Goal: Task Accomplishment & Management: Manage account settings

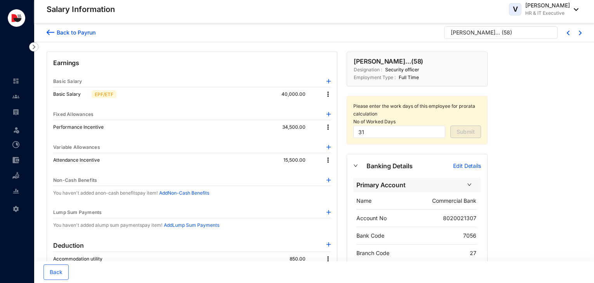
scroll to position [55, 0]
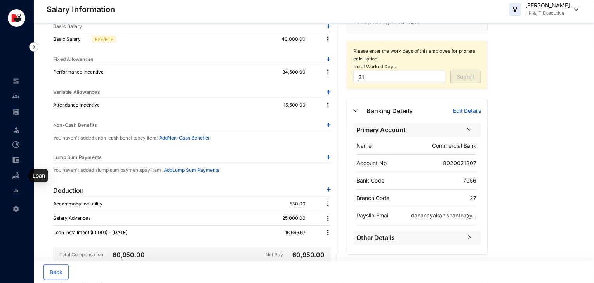
click at [14, 176] on img at bounding box center [15, 175] width 7 height 7
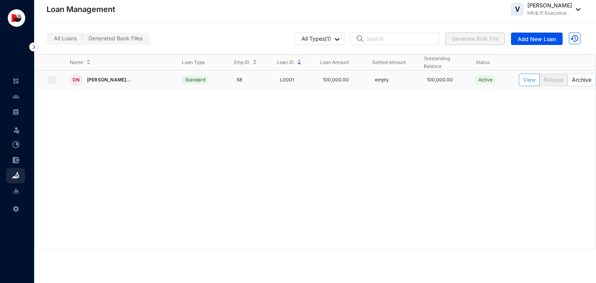
click at [529, 82] on span "View" at bounding box center [529, 80] width 12 height 9
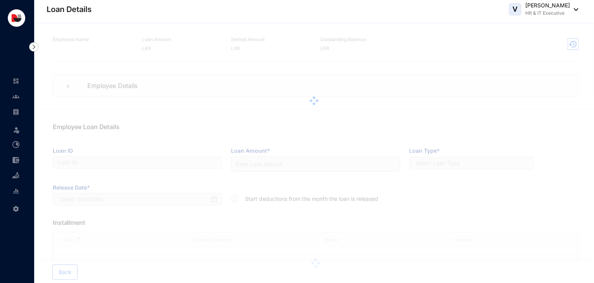
type input "L0001"
type input "100000"
checkbox input "true"
type input "[DATE]"
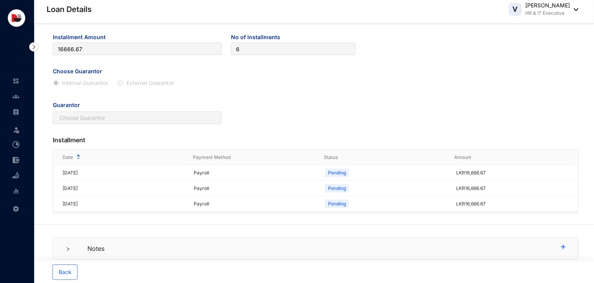
scroll to position [260, 0]
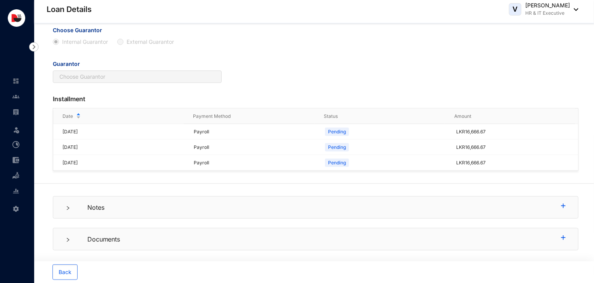
click at [144, 215] on div "Notes" at bounding box center [315, 207] width 525 height 23
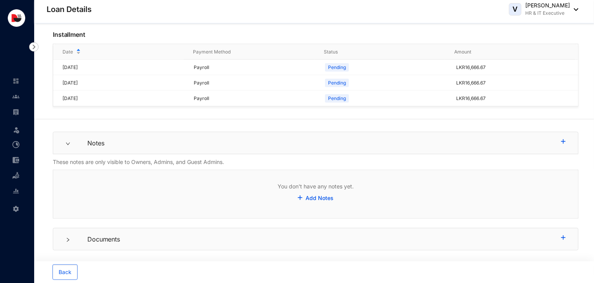
click at [112, 142] on p "Notes" at bounding box center [318, 143] width 486 height 9
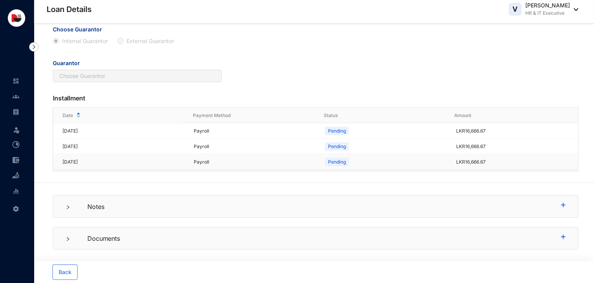
scroll to position [260, 0]
click at [99, 239] on p "Documents" at bounding box center [318, 239] width 486 height 9
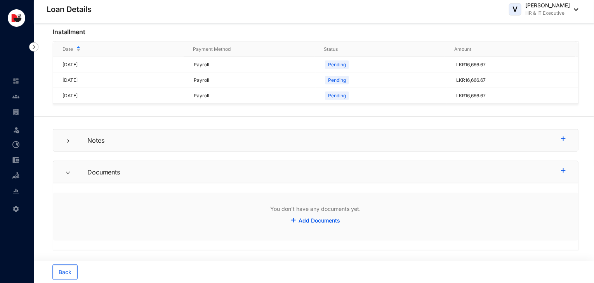
click at [102, 170] on p "Documents" at bounding box center [318, 172] width 486 height 9
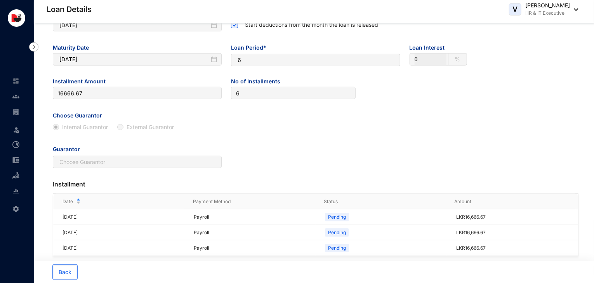
scroll to position [260, 0]
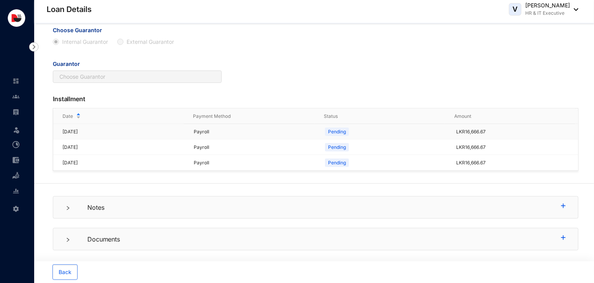
click at [330, 132] on p "Pending" at bounding box center [337, 132] width 18 height 8
click at [508, 132] on p "LKR 16,666.67" at bounding box center [517, 132] width 122 height 8
drag, startPoint x: 508, startPoint y: 132, endPoint x: 565, endPoint y: 92, distance: 69.8
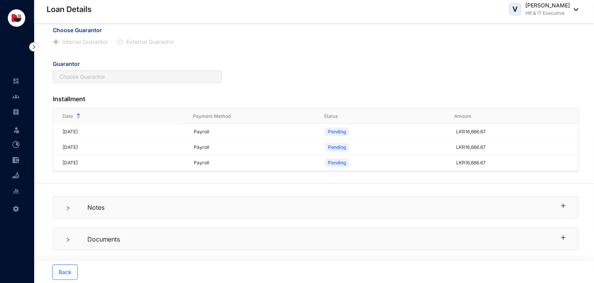
click at [565, 92] on div "Installment" at bounding box center [315, 99] width 525 height 17
click at [71, 274] on span "Back" at bounding box center [65, 273] width 13 height 8
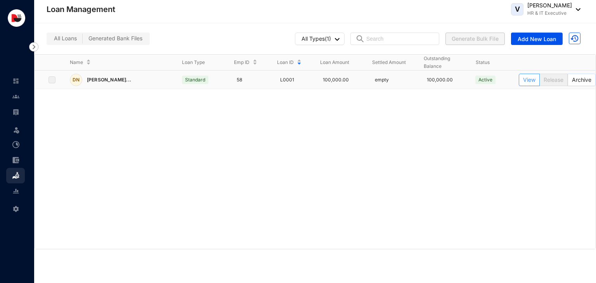
click at [531, 80] on span "View" at bounding box center [529, 80] width 12 height 9
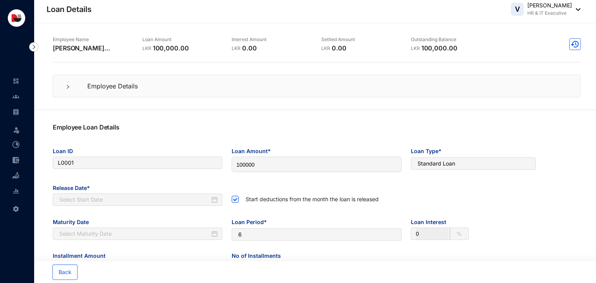
type input "21-08-2025"
type input "21-02-2026"
click at [572, 45] on img at bounding box center [573, 44] width 12 height 12
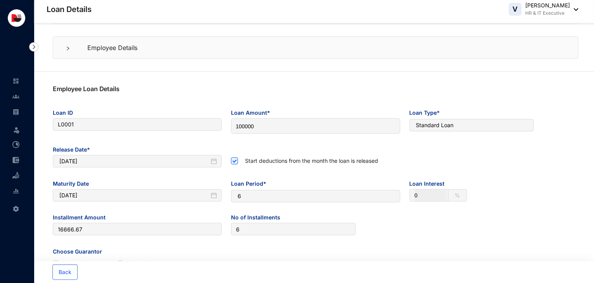
scroll to position [39, 0]
click at [73, 50] on div at bounding box center [70, 47] width 9 height 9
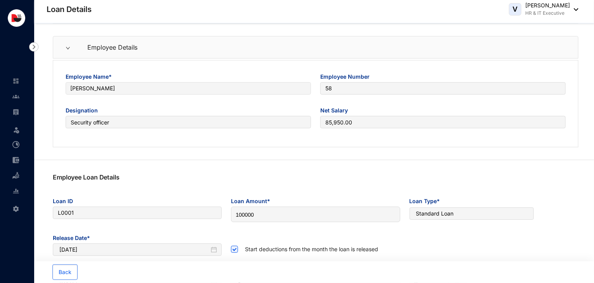
click at [73, 50] on div at bounding box center [70, 47] width 9 height 9
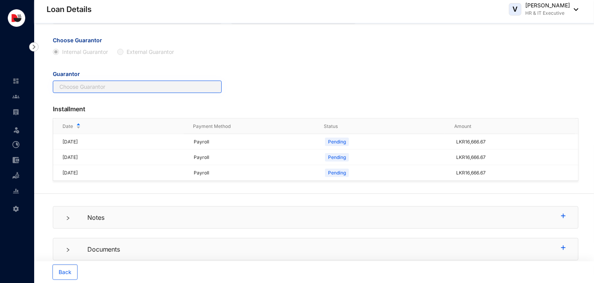
scroll to position [260, 0]
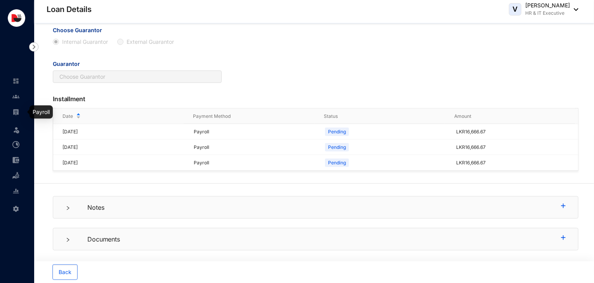
click at [17, 111] on img at bounding box center [15, 112] width 7 height 7
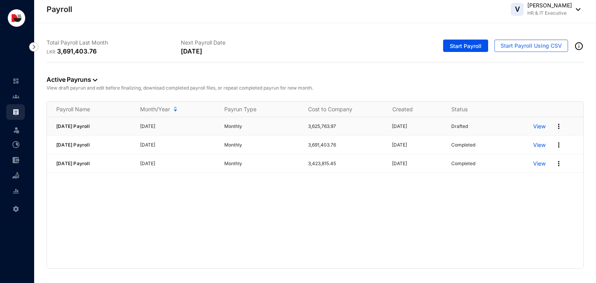
click at [540, 127] on p "View" at bounding box center [539, 127] width 12 height 8
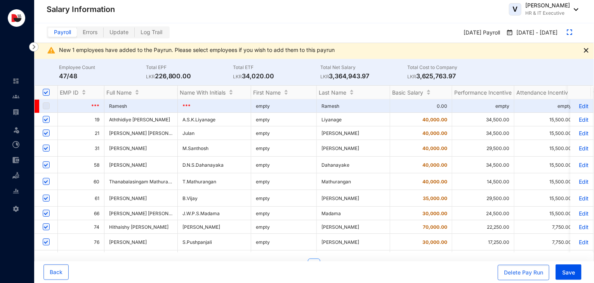
click at [578, 168] on p "Edit" at bounding box center [582, 165] width 14 height 7
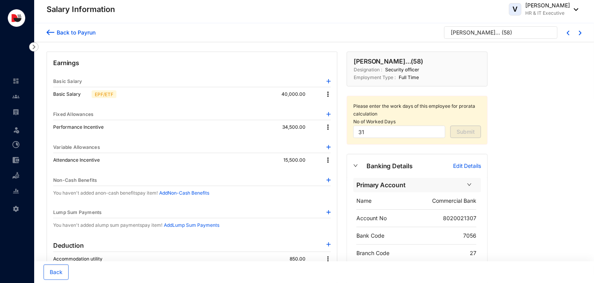
click at [90, 33] on div "Back to Payrun" at bounding box center [74, 32] width 41 height 8
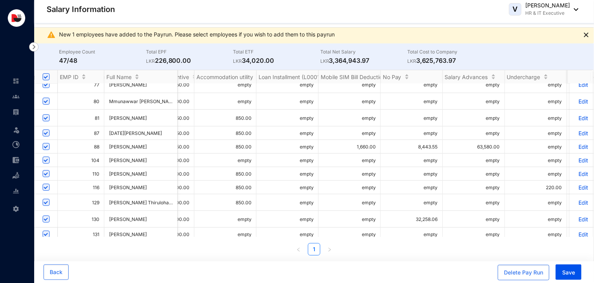
scroll to position [0, 381]
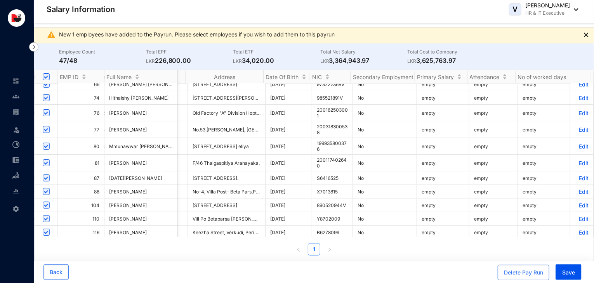
click at [312, 194] on td "X7013815" at bounding box center [332, 192] width 41 height 14
click at [19, 170] on div at bounding box center [15, 171] width 7 height 7
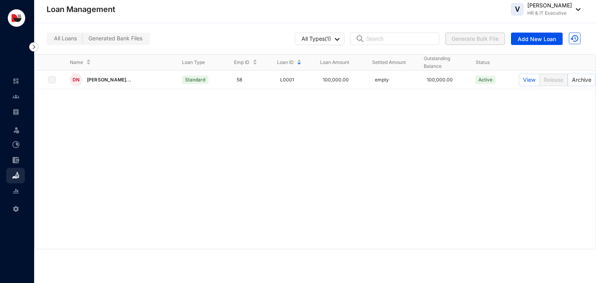
click at [127, 38] on span "Generated Bank Files" at bounding box center [115, 38] width 54 height 7
click at [83, 40] on input "Generated Bank Files" at bounding box center [83, 40] width 0 height 0
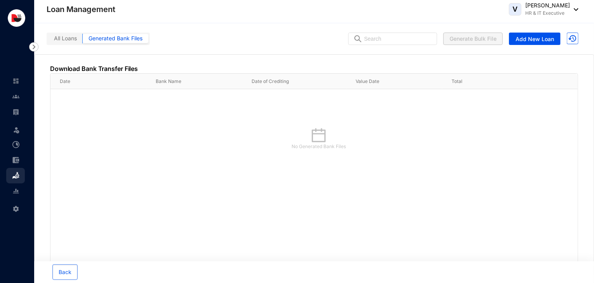
click at [78, 38] on label "All Loans" at bounding box center [65, 38] width 35 height 9
click at [48, 40] on input "All Loans" at bounding box center [48, 40] width 0 height 0
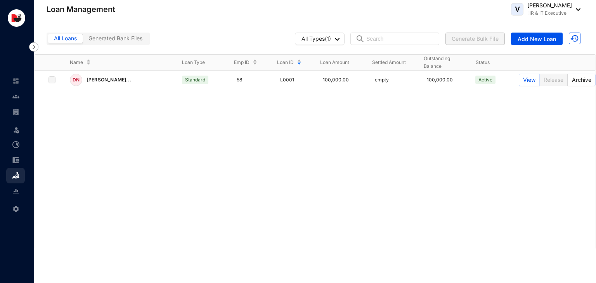
click at [126, 40] on span "Generated Bank Files" at bounding box center [115, 38] width 54 height 7
click at [83, 40] on input "Generated Bank Files" at bounding box center [83, 40] width 0 height 0
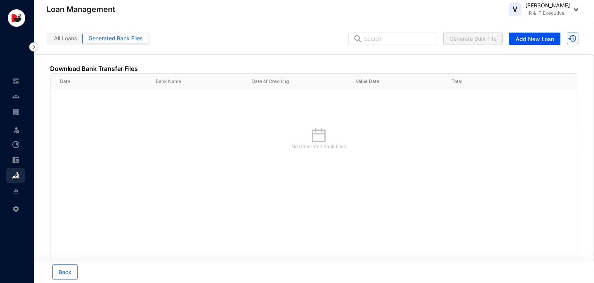
click at [69, 43] on div "All Loans Generated Bank Files" at bounding box center [98, 39] width 103 height 12
click at [66, 36] on span "All Loans" at bounding box center [65, 38] width 23 height 7
click at [48, 40] on input "All Loans" at bounding box center [48, 40] width 0 height 0
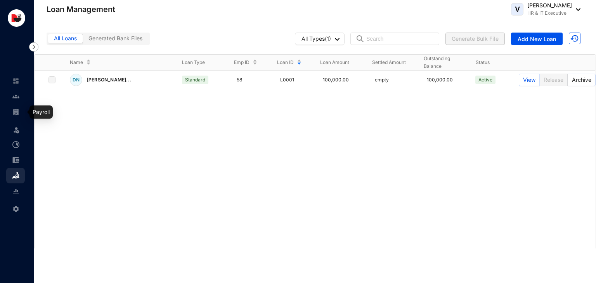
click at [21, 111] on link at bounding box center [21, 112] width 19 height 8
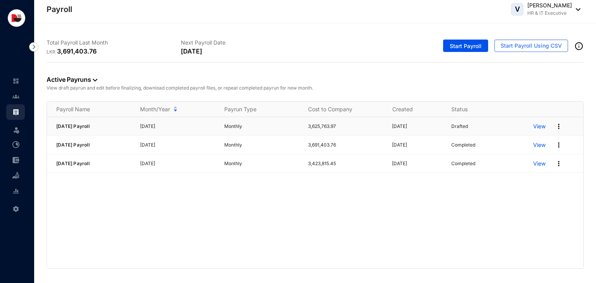
click at [536, 125] on p "View" at bounding box center [539, 127] width 12 height 8
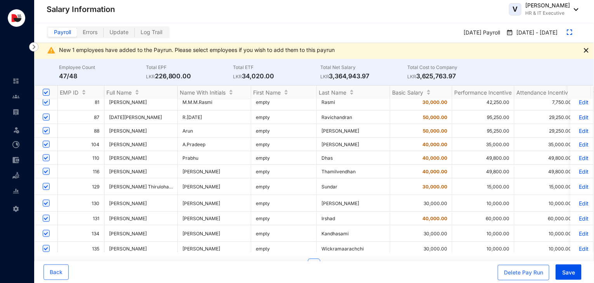
scroll to position [189, 0]
click at [582, 224] on td "Edit" at bounding box center [581, 220] width 23 height 14
click at [576, 223] on p "Edit" at bounding box center [582, 219] width 14 height 7
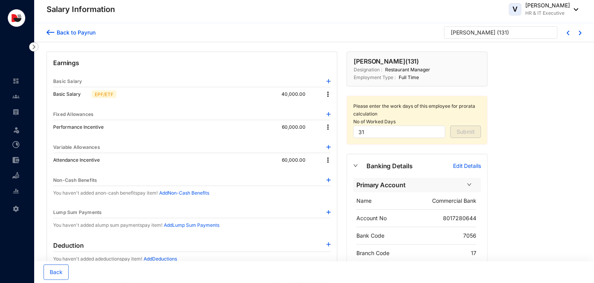
click at [329, 95] on img at bounding box center [328, 94] width 8 height 8
click at [336, 105] on span "Edit" at bounding box center [336, 107] width 10 height 9
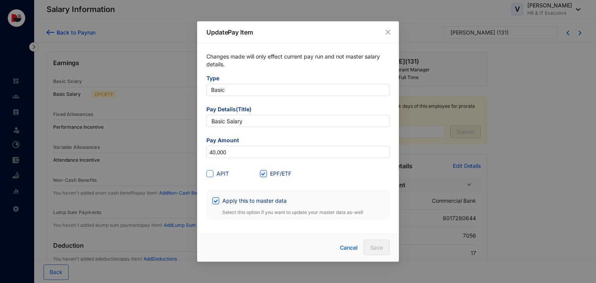
click at [217, 174] on span "APIT" at bounding box center [222, 174] width 19 height 9
click at [212, 174] on input "APIT" at bounding box center [208, 172] width 5 height 5
checkbox input "true"
click at [374, 247] on span "Save" at bounding box center [376, 248] width 13 height 8
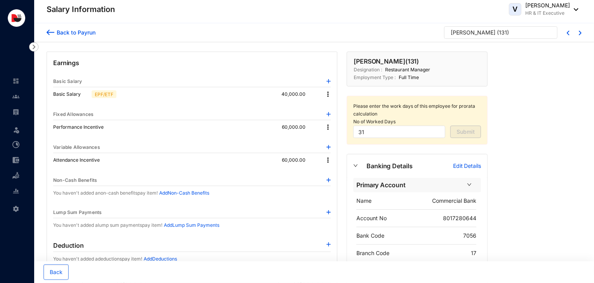
click at [328, 127] on img at bounding box center [328, 127] width 8 height 8
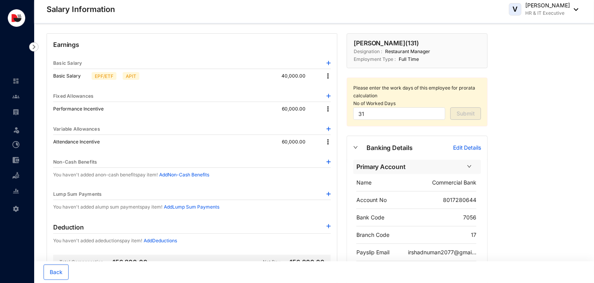
scroll to position [13, 0]
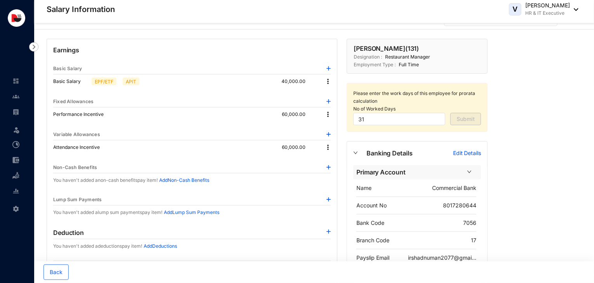
click at [328, 113] on img at bounding box center [328, 115] width 8 height 8
click at [334, 125] on span "Edit" at bounding box center [339, 127] width 16 height 9
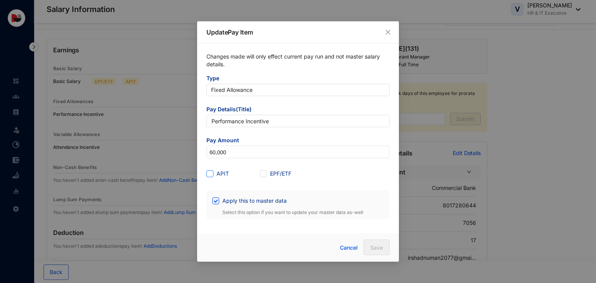
click at [216, 177] on span "APIT" at bounding box center [222, 174] width 19 height 9
click at [212, 176] on input "APIT" at bounding box center [208, 172] width 5 height 5
checkbox input "true"
click at [375, 247] on span "Save" at bounding box center [376, 248] width 13 height 8
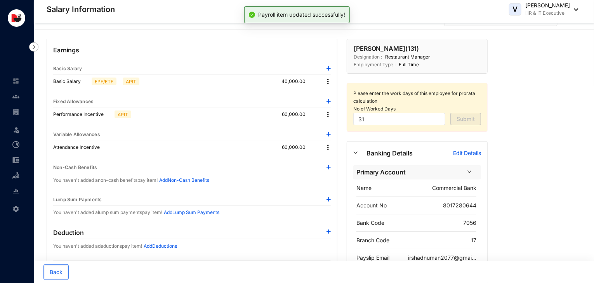
click at [327, 144] on img at bounding box center [328, 148] width 8 height 8
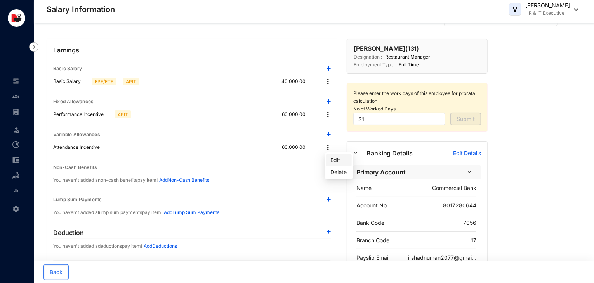
click at [334, 160] on span "Edit" at bounding box center [339, 160] width 16 height 9
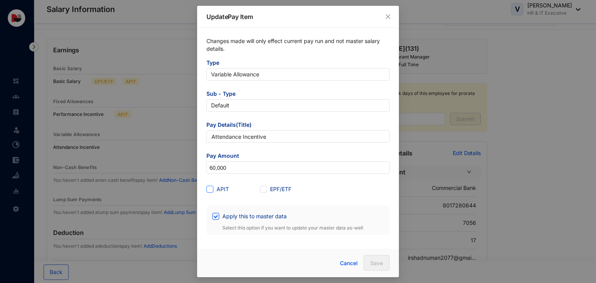
click at [218, 189] on span "APIT" at bounding box center [222, 189] width 19 height 9
click at [212, 189] on input "APIT" at bounding box center [208, 188] width 5 height 5
checkbox input "true"
click at [380, 264] on span "Save" at bounding box center [376, 264] width 13 height 8
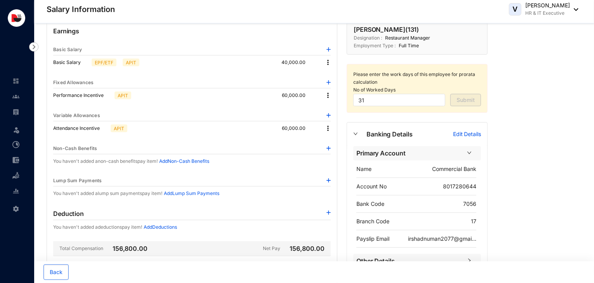
scroll to position [0, 0]
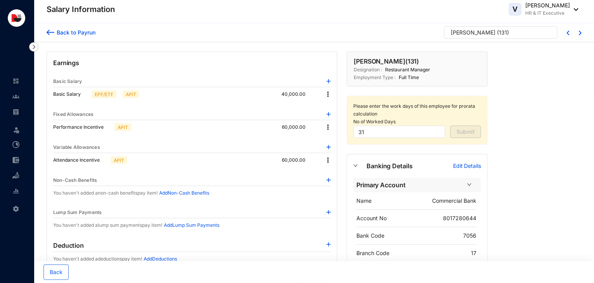
click at [75, 31] on div "Back to Payrun" at bounding box center [74, 32] width 41 height 8
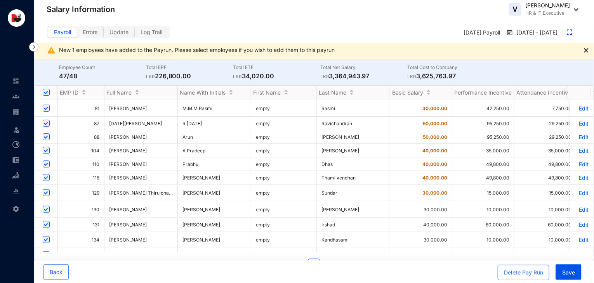
click at [582, 126] on p "Edit" at bounding box center [582, 123] width 14 height 7
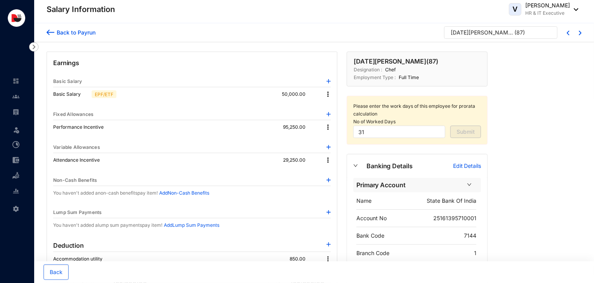
click at [328, 94] on img at bounding box center [328, 94] width 8 height 8
click at [334, 104] on span "Edit" at bounding box center [336, 107] width 10 height 9
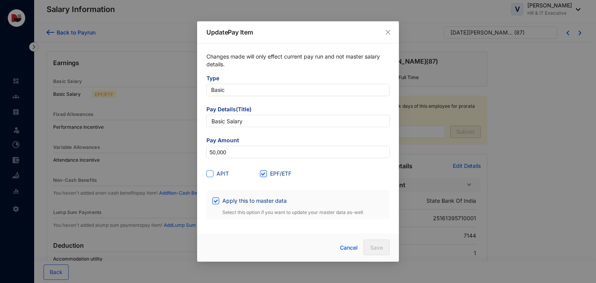
click at [216, 173] on span "APIT" at bounding box center [222, 174] width 19 height 9
click at [212, 173] on input "APIT" at bounding box center [208, 172] width 5 height 5
checkbox input "true"
click at [379, 245] on span "Save" at bounding box center [376, 248] width 13 height 8
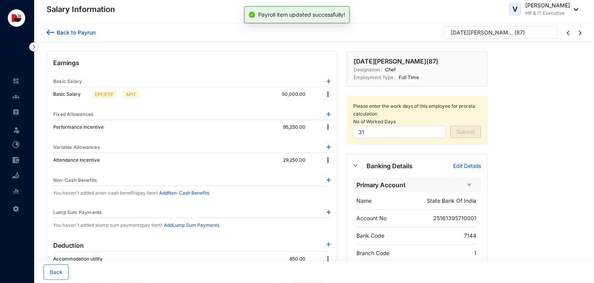
click at [328, 127] on img at bounding box center [328, 127] width 8 height 8
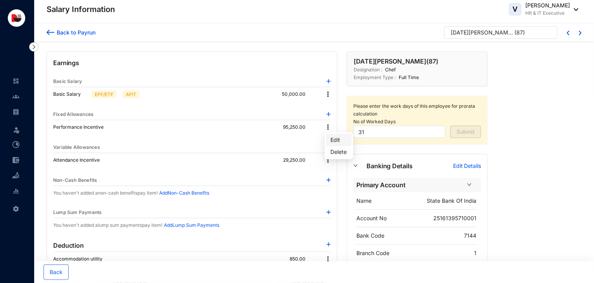
click at [331, 140] on span "Edit" at bounding box center [339, 140] width 16 height 9
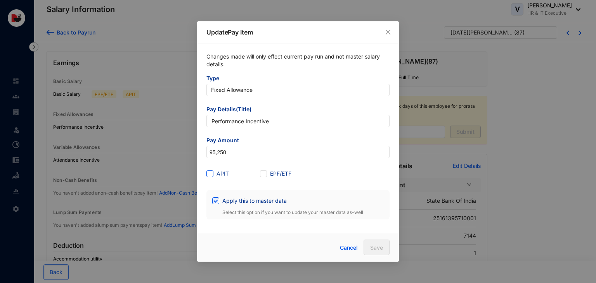
click at [213, 174] on span at bounding box center [209, 173] width 7 height 7
click at [212, 174] on input "APIT" at bounding box center [208, 172] width 5 height 5
checkbox input "true"
click at [379, 243] on button "Save" at bounding box center [377, 248] width 26 height 16
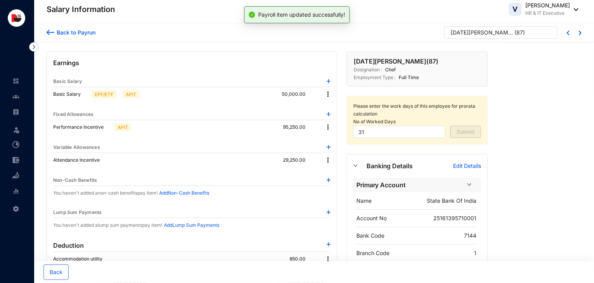
click at [328, 160] on img at bounding box center [328, 160] width 8 height 8
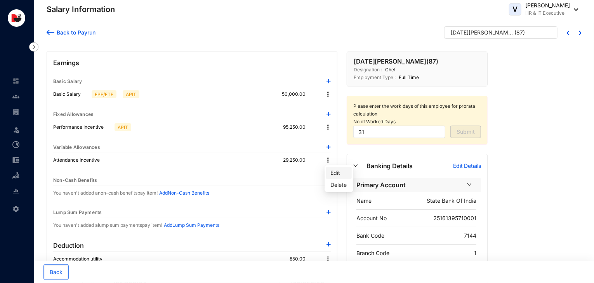
click at [334, 169] on span "Edit" at bounding box center [339, 173] width 16 height 9
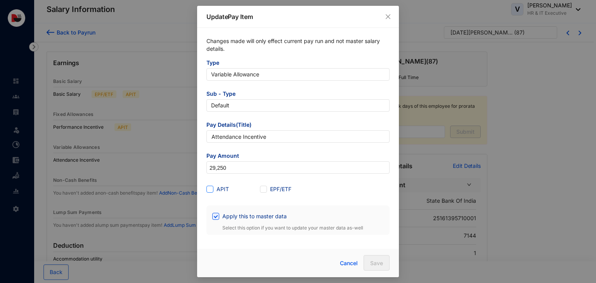
click at [216, 188] on span "APIT" at bounding box center [222, 189] width 19 height 9
click at [212, 188] on input "APIT" at bounding box center [208, 188] width 5 height 5
checkbox input "true"
click at [379, 258] on button "Save" at bounding box center [377, 263] width 26 height 16
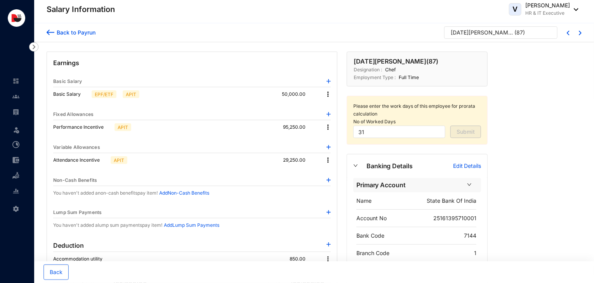
click at [582, 33] on div "Back to Payrun Raja Ravichandran ( 87 )" at bounding box center [314, 32] width 560 height 19
click at [579, 33] on img at bounding box center [580, 33] width 3 height 5
click at [328, 96] on img at bounding box center [328, 94] width 8 height 8
click at [337, 111] on span "Edit" at bounding box center [336, 107] width 10 height 9
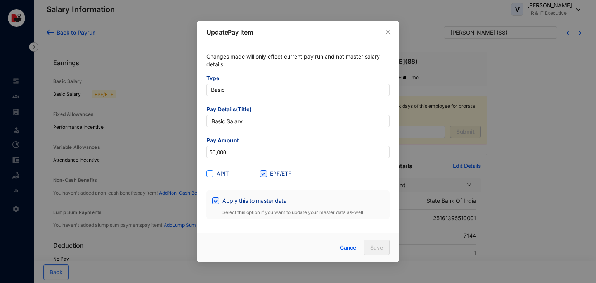
click at [220, 173] on span "APIT" at bounding box center [222, 174] width 19 height 9
click at [212, 173] on input "APIT" at bounding box center [208, 172] width 5 height 5
checkbox input "true"
click at [375, 250] on span "Save" at bounding box center [376, 248] width 13 height 8
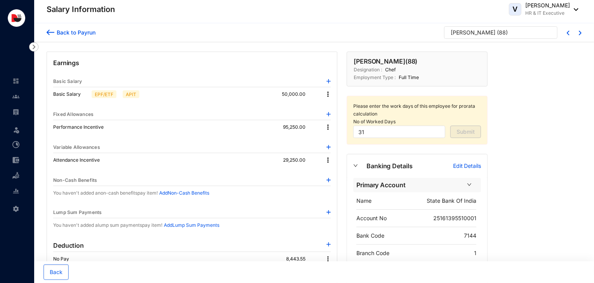
click at [331, 127] on img at bounding box center [328, 127] width 8 height 8
click at [333, 142] on span "Edit" at bounding box center [339, 140] width 16 height 9
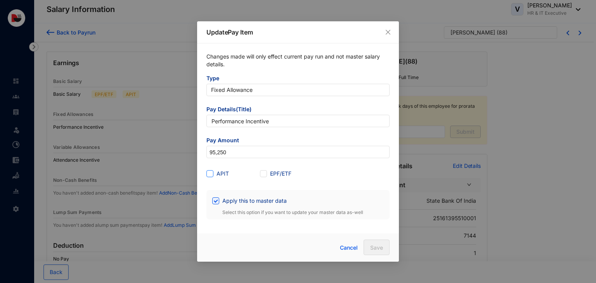
click at [217, 175] on span "APIT" at bounding box center [222, 174] width 19 height 9
click at [212, 175] on input "APIT" at bounding box center [208, 172] width 5 height 5
checkbox input "true"
click at [382, 250] on span "Save" at bounding box center [376, 248] width 13 height 8
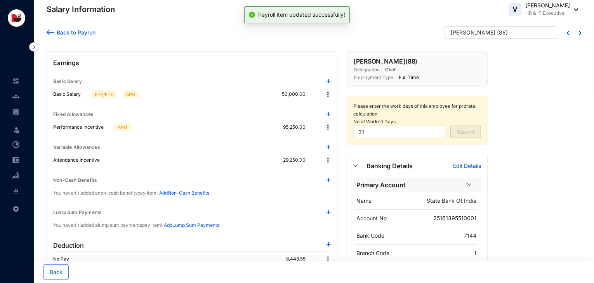
click at [329, 162] on img at bounding box center [328, 160] width 8 height 8
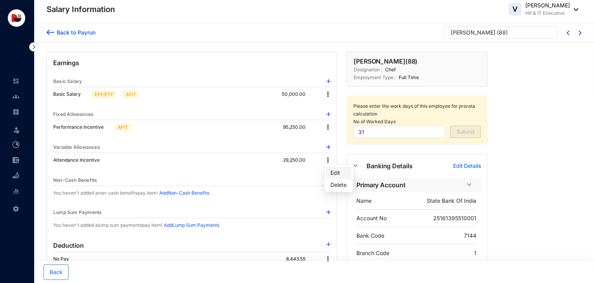
click at [337, 170] on span "Edit" at bounding box center [339, 173] width 16 height 9
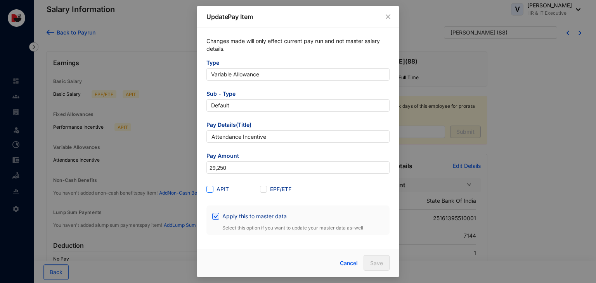
click at [220, 187] on span "APIT" at bounding box center [222, 189] width 19 height 9
click at [212, 187] on input "APIT" at bounding box center [208, 188] width 5 height 5
checkbox input "true"
click at [368, 255] on button "Save" at bounding box center [377, 263] width 26 height 16
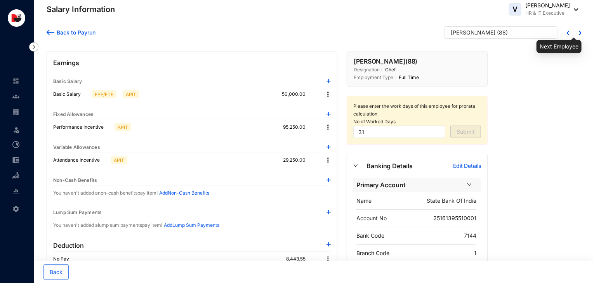
click at [581, 34] on img at bounding box center [580, 33] width 3 height 5
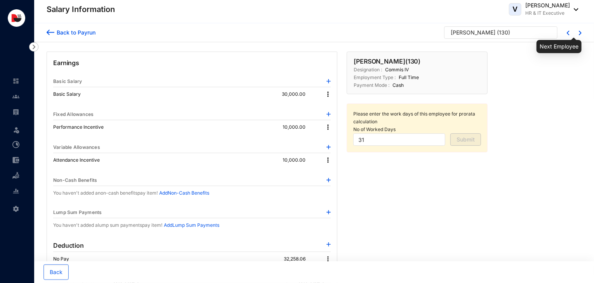
click at [581, 34] on img at bounding box center [580, 33] width 3 height 5
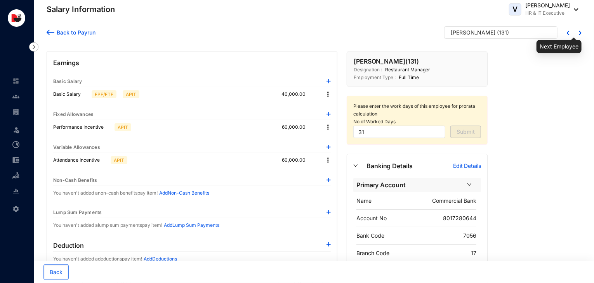
click at [581, 34] on img at bounding box center [580, 33] width 3 height 5
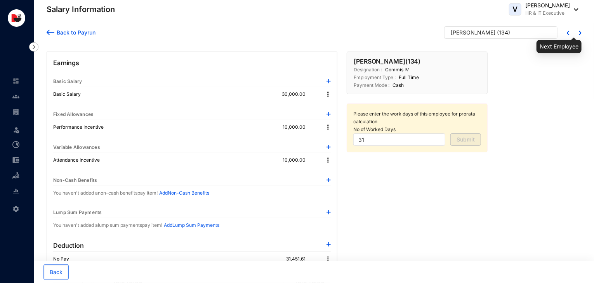
click at [581, 34] on img at bounding box center [580, 33] width 3 height 5
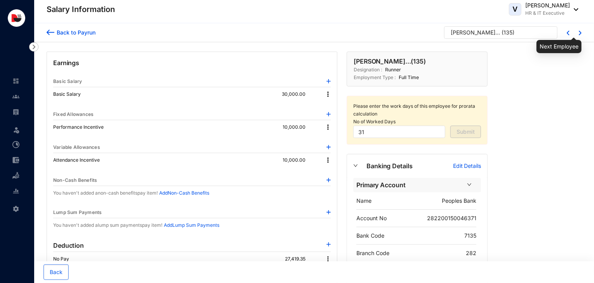
click at [581, 34] on img at bounding box center [580, 33] width 3 height 5
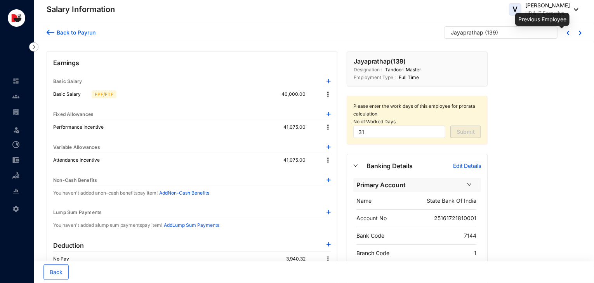
click at [567, 34] on img at bounding box center [568, 33] width 3 height 5
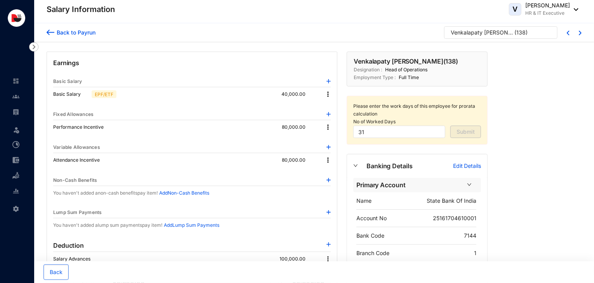
click at [329, 95] on img at bounding box center [328, 94] width 8 height 8
click at [334, 109] on span "Edit" at bounding box center [336, 107] width 10 height 9
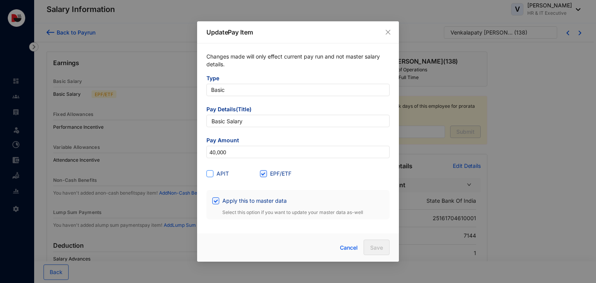
click at [214, 174] on span "APIT" at bounding box center [222, 174] width 19 height 9
click at [212, 174] on input "APIT" at bounding box center [208, 172] width 5 height 5
checkbox input "true"
click at [379, 247] on span "Save" at bounding box center [376, 248] width 13 height 8
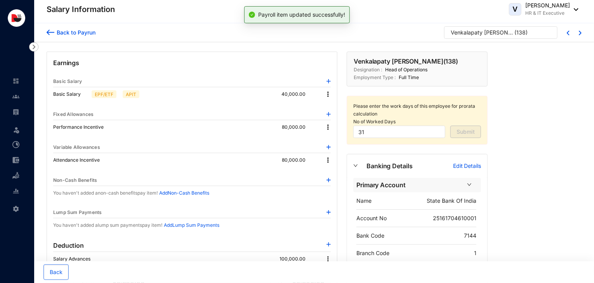
click at [327, 124] on img at bounding box center [328, 127] width 8 height 8
click at [337, 142] on span "Edit" at bounding box center [339, 140] width 16 height 9
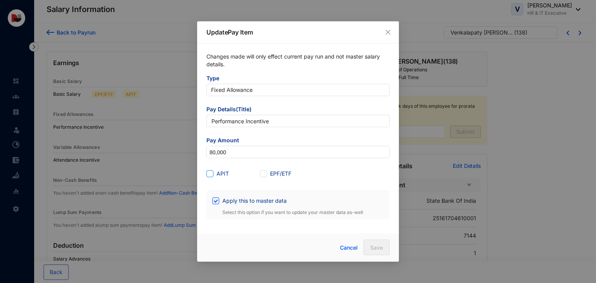
click at [218, 176] on span "APIT" at bounding box center [222, 174] width 19 height 9
click at [212, 176] on input "APIT" at bounding box center [208, 172] width 5 height 5
checkbox input "true"
click at [374, 249] on span "Save" at bounding box center [376, 248] width 13 height 8
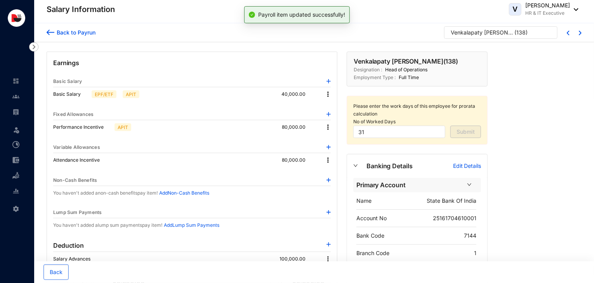
click at [329, 160] on img at bounding box center [328, 160] width 8 height 8
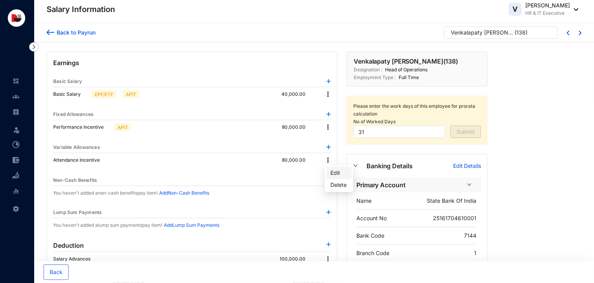
click at [334, 176] on span "Edit" at bounding box center [339, 173] width 16 height 9
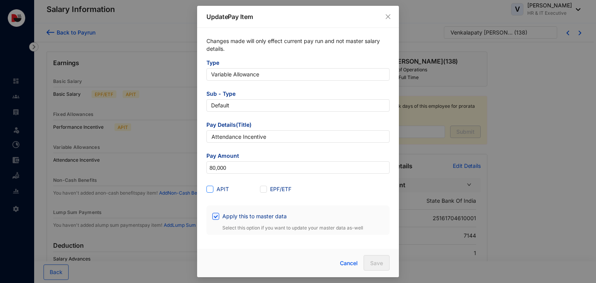
click at [219, 191] on span "APIT" at bounding box center [222, 189] width 19 height 9
click at [212, 191] on input "APIT" at bounding box center [208, 188] width 5 height 5
checkbox input "true"
click at [371, 263] on span "Save" at bounding box center [376, 264] width 13 height 8
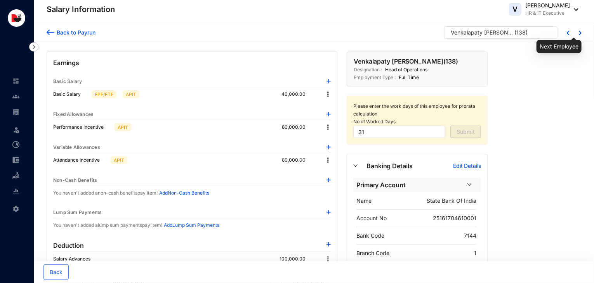
click at [579, 34] on img at bounding box center [580, 33] width 3 height 5
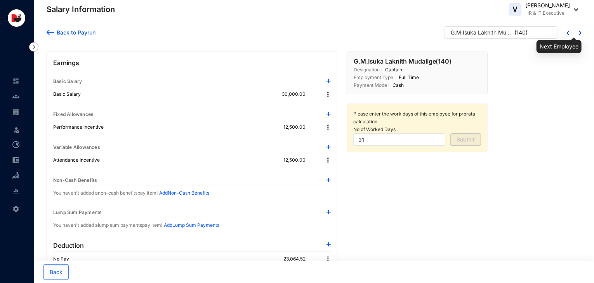
click at [579, 34] on img at bounding box center [580, 33] width 3 height 5
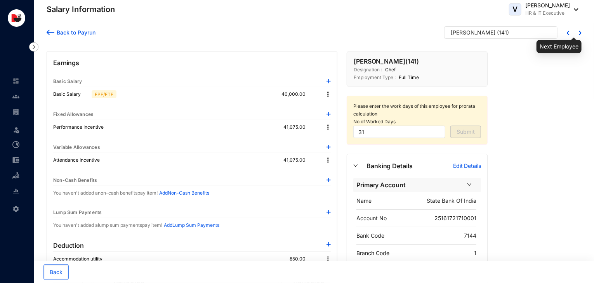
click at [579, 34] on img at bounding box center [580, 33] width 3 height 5
click at [581, 32] on img at bounding box center [580, 33] width 3 height 5
click at [571, 33] on div at bounding box center [575, 32] width 12 height 6
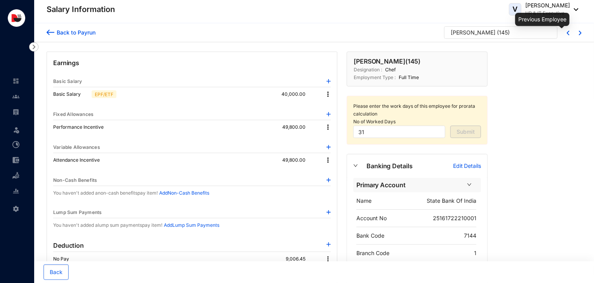
click at [567, 33] on img at bounding box center [568, 33] width 3 height 5
click at [326, 93] on img at bounding box center [328, 94] width 8 height 8
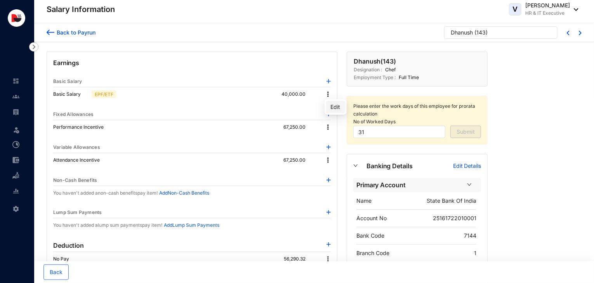
click at [338, 107] on span "Edit" at bounding box center [336, 107] width 10 height 9
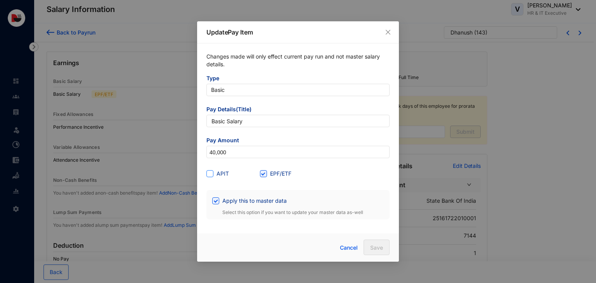
click at [215, 176] on span "APIT" at bounding box center [222, 174] width 19 height 9
click at [212, 176] on input "APIT" at bounding box center [208, 172] width 5 height 5
checkbox input "true"
click at [372, 246] on span "Save" at bounding box center [376, 248] width 13 height 8
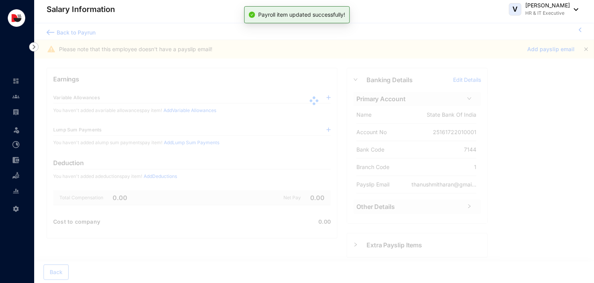
click at [328, 128] on div at bounding box center [314, 100] width 560 height 155
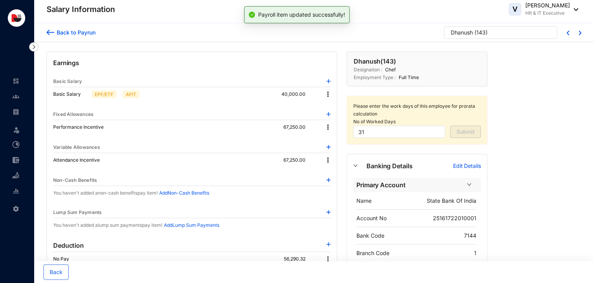
click at [328, 128] on img at bounding box center [328, 127] width 8 height 8
click at [331, 142] on span "Edit" at bounding box center [339, 140] width 16 height 9
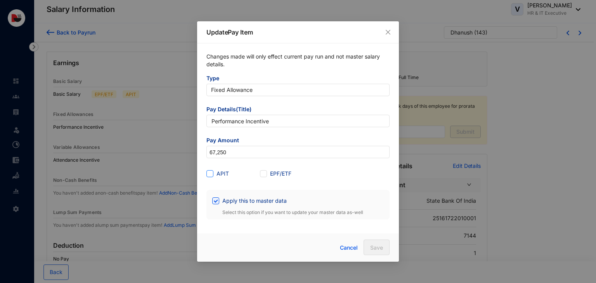
click at [216, 171] on span "APIT" at bounding box center [222, 174] width 19 height 9
click at [212, 171] on input "APIT" at bounding box center [208, 172] width 5 height 5
checkbox input "true"
click at [375, 247] on span "Save" at bounding box center [376, 248] width 13 height 8
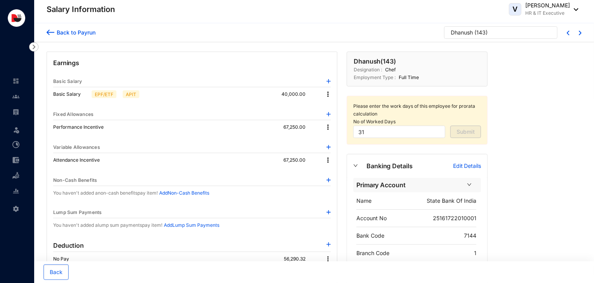
click at [327, 161] on img at bounding box center [328, 160] width 8 height 8
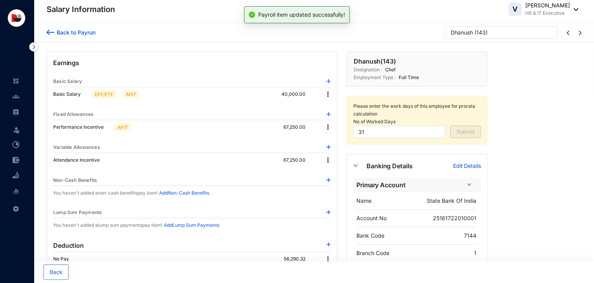
click at [322, 156] on div "67,250.00" at bounding box center [306, 160] width 47 height 8
click at [328, 158] on img at bounding box center [328, 160] width 8 height 8
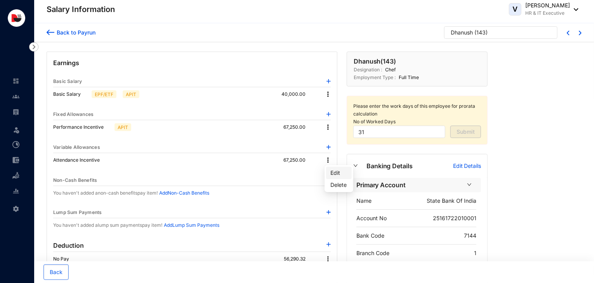
click at [333, 169] on span "Edit" at bounding box center [339, 173] width 16 height 9
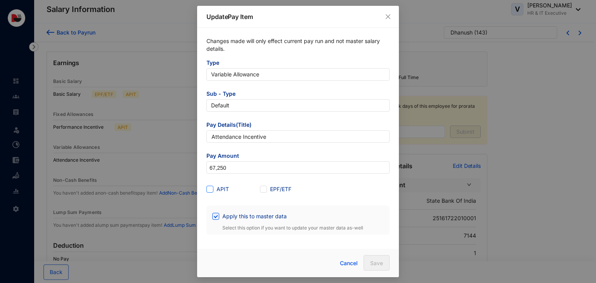
click at [220, 192] on span "APIT" at bounding box center [222, 189] width 19 height 9
click at [212, 191] on input "APIT" at bounding box center [208, 188] width 5 height 5
checkbox input "true"
click at [373, 264] on span "Save" at bounding box center [376, 264] width 13 height 8
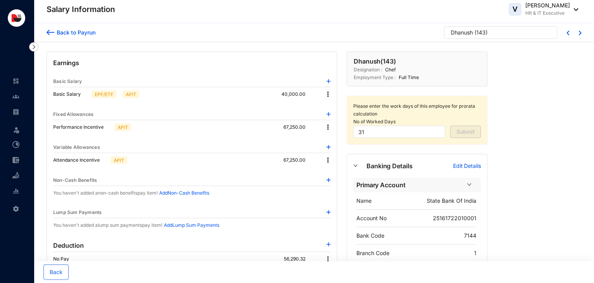
click at [85, 33] on div "Back to Payrun" at bounding box center [74, 32] width 41 height 8
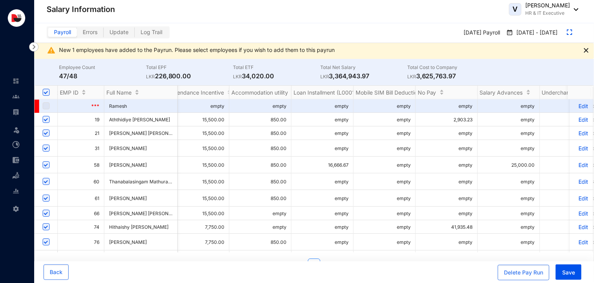
scroll to position [0, 347]
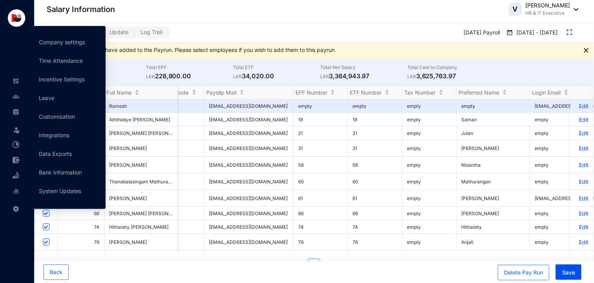
click at [11, 207] on div "Settings" at bounding box center [15, 207] width 19 height 17
click at [69, 43] on link "Company settings" at bounding box center [62, 42] width 46 height 7
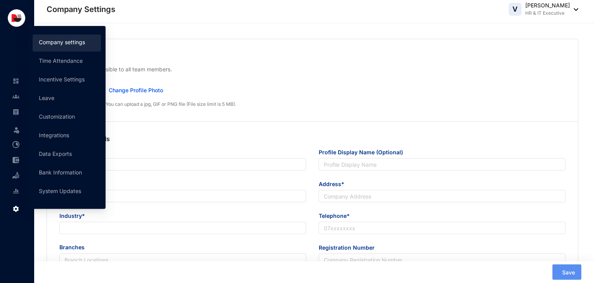
type input "Delicious Concepts (Pvt) Ltd"
type input "Delicious Concepts Pvt Ltd"
type input "[EMAIL_ADDRESS][DOMAIN_NAME]"
type input "No.20 Station Road Bambalapitiya"
type input "0112550055"
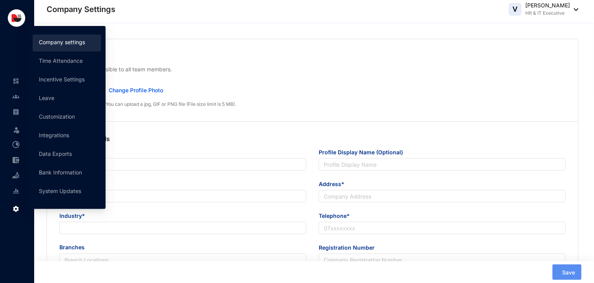
type input "P V 00253300"
type input "B"
type input "53083"
type input "9"
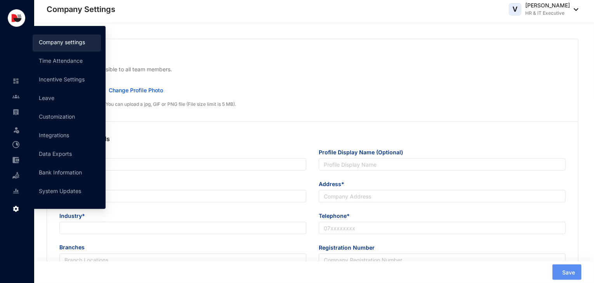
type input "31"
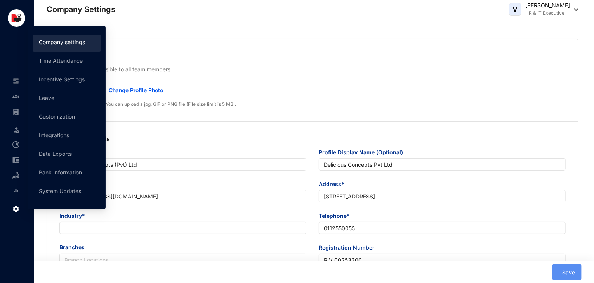
radio input "true"
checkbox input "true"
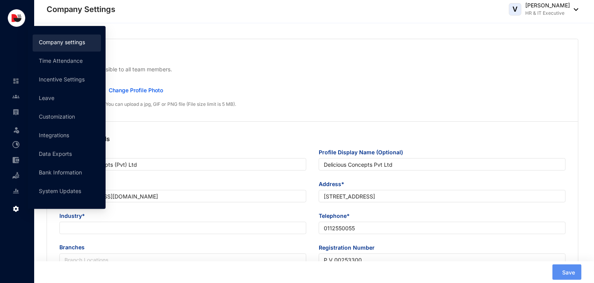
checkbox input "true"
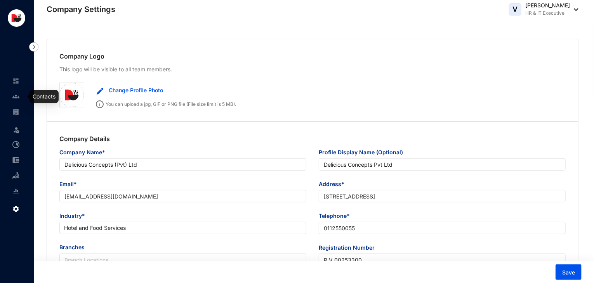
click at [17, 97] on img at bounding box center [15, 96] width 7 height 7
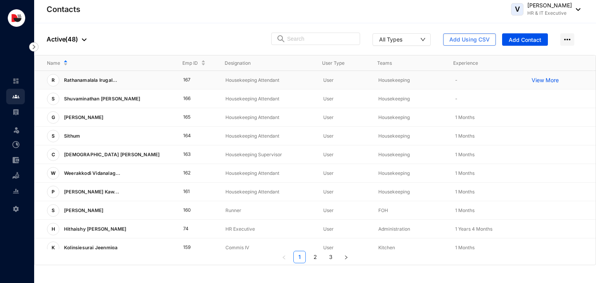
click at [532, 76] on p "View More" at bounding box center [547, 80] width 31 height 8
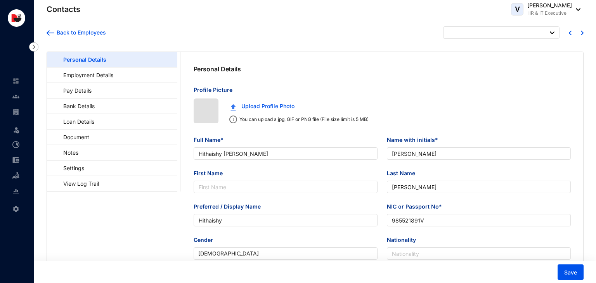
type input "[DATE]"
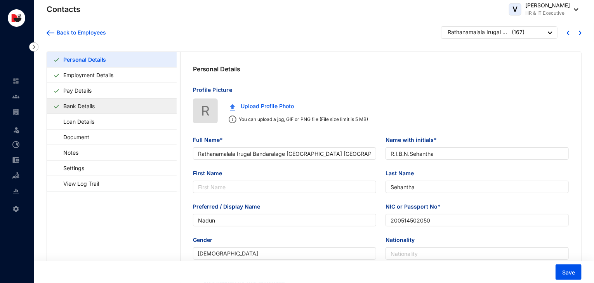
type input "Rathanamalala Irugal Bandaralage [GEOGRAPHIC_DATA] [GEOGRAPHIC_DATA]"
type input "R.I.B.N.Sehantha"
type input "Sehantha"
type input "Nadun"
type input "200514502050"
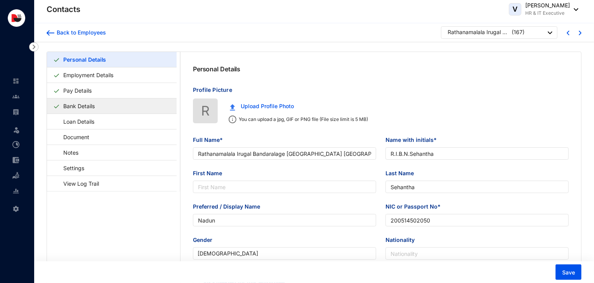
type input "0741421107"
type input "No.30, [GEOGRAPHIC_DATA], [GEOGRAPHIC_DATA]."
type input "[DATE]"
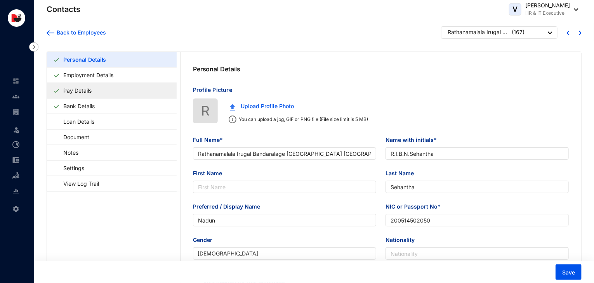
click at [91, 92] on link "Pay Details" at bounding box center [77, 91] width 35 height 16
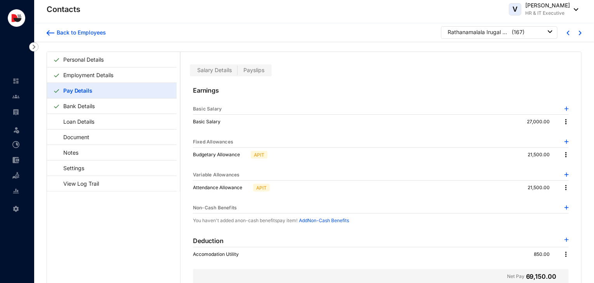
click at [256, 72] on span "Payslips" at bounding box center [253, 70] width 21 height 7
click at [237, 72] on input "Payslips" at bounding box center [237, 72] width 0 height 0
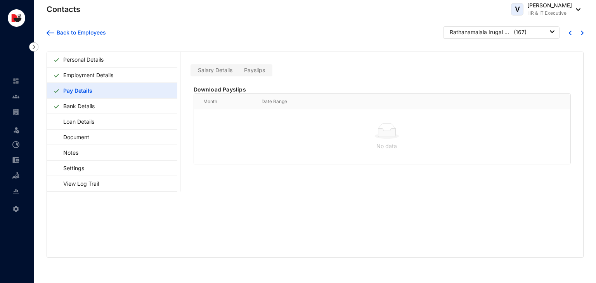
click at [215, 72] on span "Salary Details" at bounding box center [215, 70] width 35 height 7
click at [192, 72] on input "Salary Details" at bounding box center [192, 72] width 0 height 0
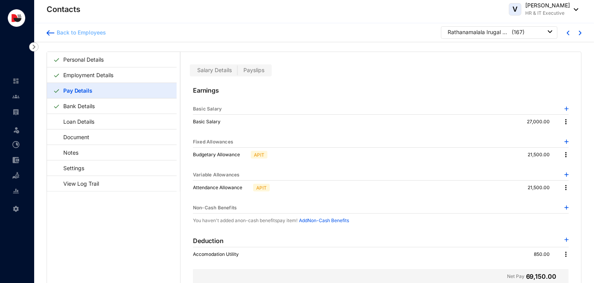
click at [79, 32] on div "Back to Employees" at bounding box center [80, 33] width 52 height 8
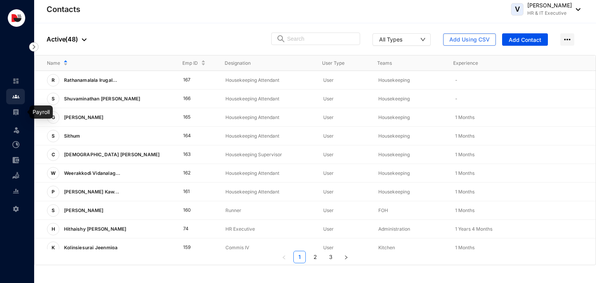
click at [19, 111] on img at bounding box center [15, 112] width 7 height 7
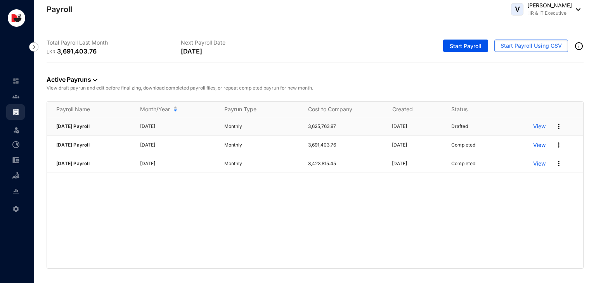
click at [558, 127] on img at bounding box center [559, 127] width 8 height 8
click at [536, 143] on p "Delete" at bounding box center [529, 141] width 55 height 13
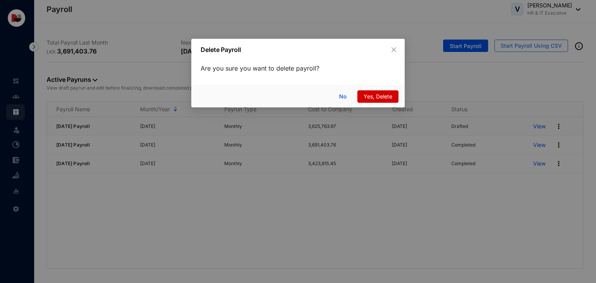
click at [370, 95] on span "Yes, Delete" at bounding box center [378, 96] width 29 height 9
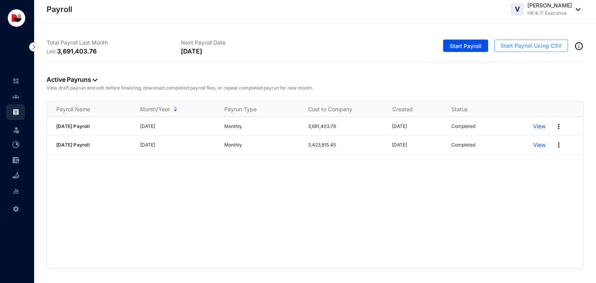
click at [536, 44] on span "Start Payroll Using CSV" at bounding box center [531, 46] width 61 height 8
click at [476, 45] on span "Start Payroll" at bounding box center [466, 46] width 32 height 8
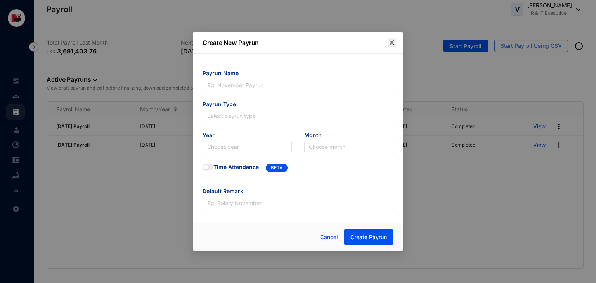
click at [390, 40] on icon "close" at bounding box center [392, 43] width 6 height 6
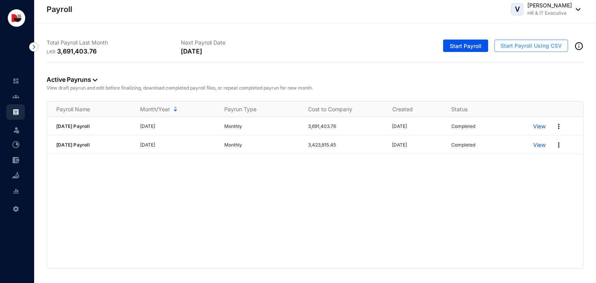
click at [538, 49] on span "Start Payroll Using CSV" at bounding box center [531, 46] width 61 height 8
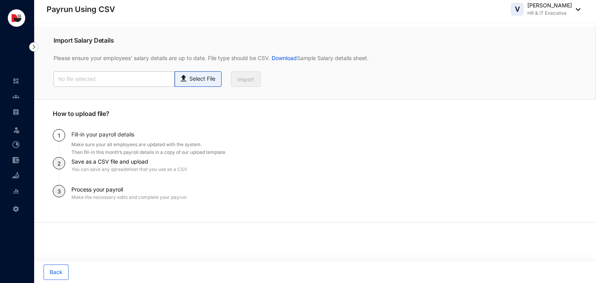
click at [199, 78] on p "Select File" at bounding box center [202, 79] width 26 height 8
click at [0, 0] on input "Select File" at bounding box center [0, 0] width 0 height 0
type input "2025 August Payroll Humanised CSV.csv"
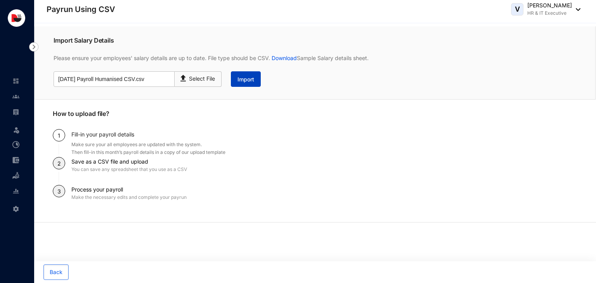
click at [251, 80] on span "Import" at bounding box center [245, 80] width 17 height 8
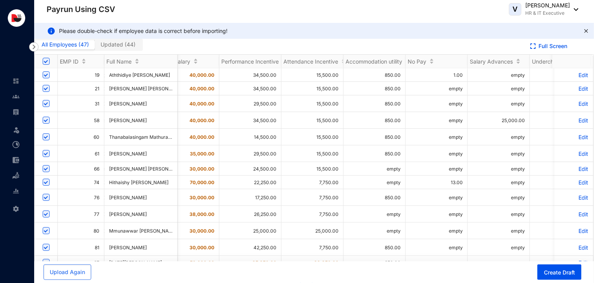
scroll to position [0, 340]
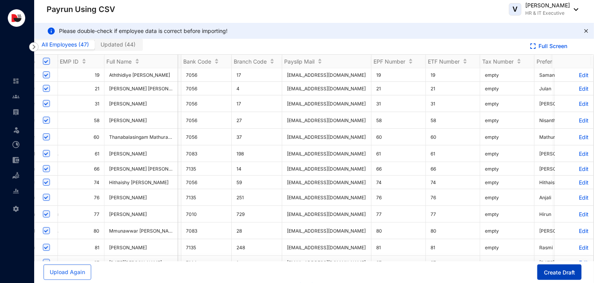
click at [556, 270] on span "Create Draft" at bounding box center [559, 273] width 31 height 8
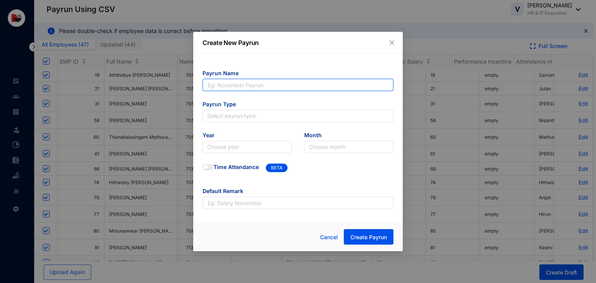
click at [269, 86] on input "text" at bounding box center [298, 85] width 191 height 12
type input "[DATE] Payroll"
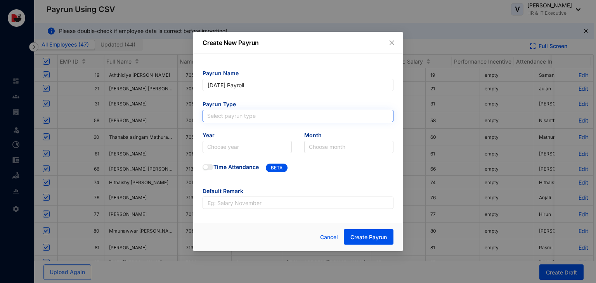
type input "[DATE] Payroll"
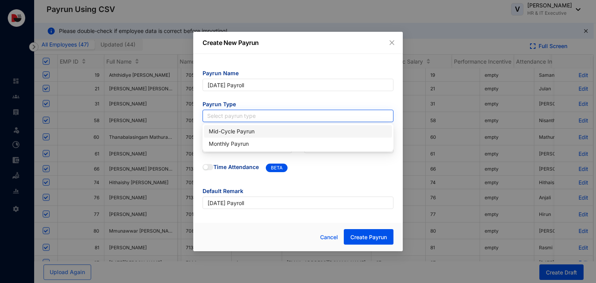
click at [252, 113] on input "search" at bounding box center [298, 116] width 182 height 12
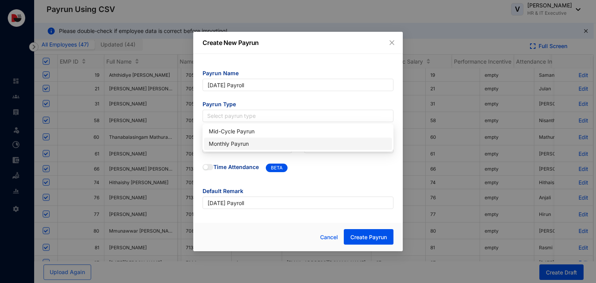
click at [248, 142] on div "Monthly Payrun" at bounding box center [298, 144] width 179 height 9
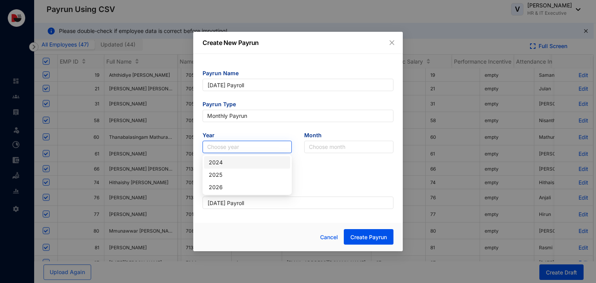
click at [232, 149] on input "search" at bounding box center [247, 147] width 80 height 12
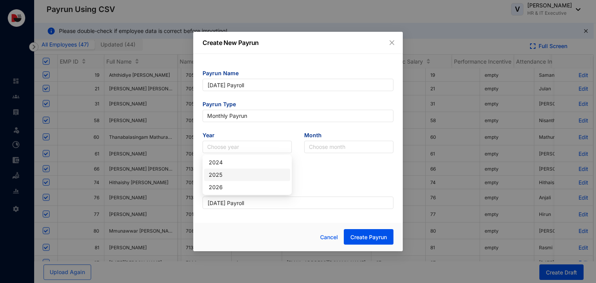
click at [236, 176] on div "2025" at bounding box center [247, 175] width 77 height 9
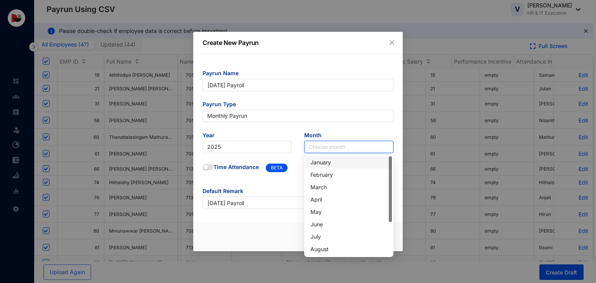
click at [322, 147] on input "search" at bounding box center [349, 147] width 80 height 12
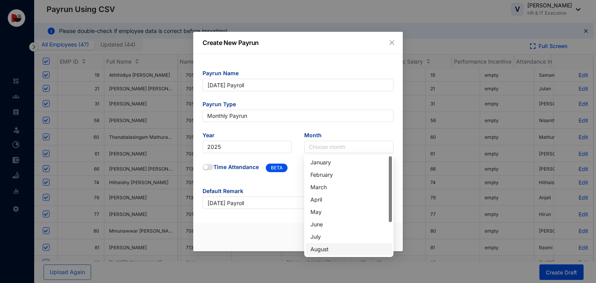
click at [318, 246] on div "August" at bounding box center [348, 249] width 77 height 9
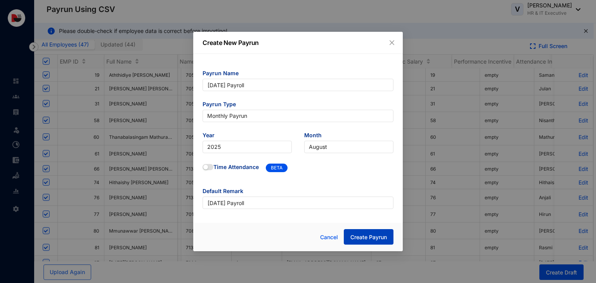
click at [365, 240] on span "Create Payrun" at bounding box center [368, 238] width 36 height 8
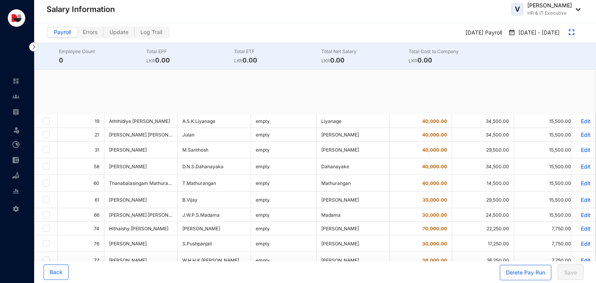
checkbox input "true"
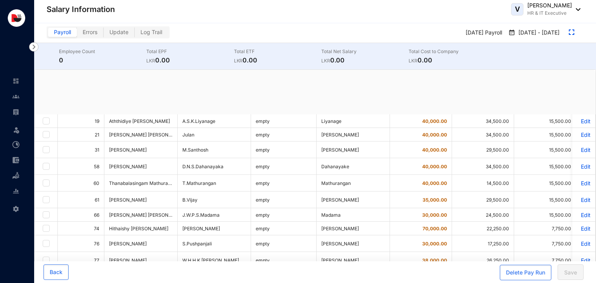
checkbox input "true"
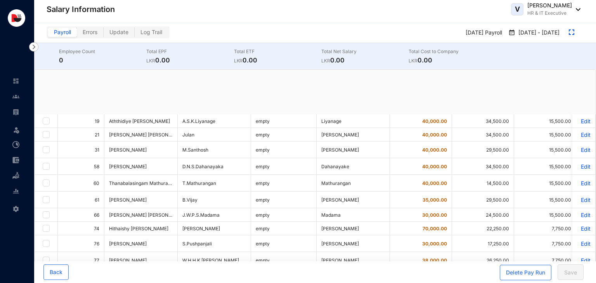
checkbox input "true"
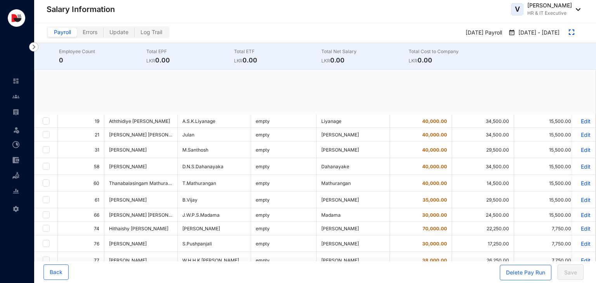
checkbox input "true"
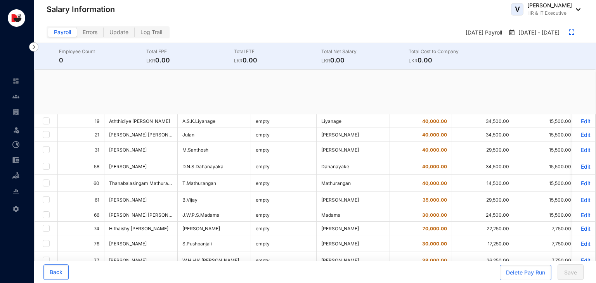
checkbox input "true"
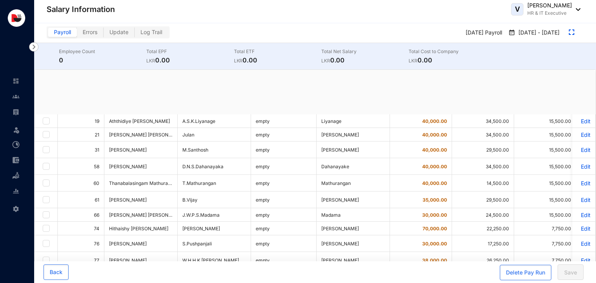
checkbox input "true"
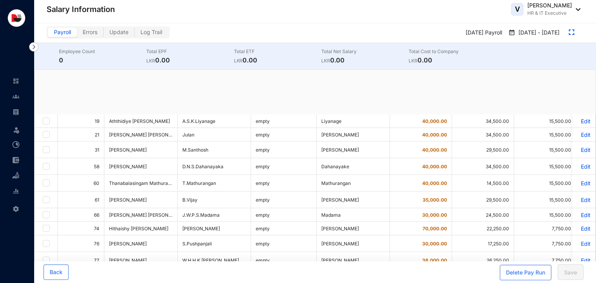
checkbox input "true"
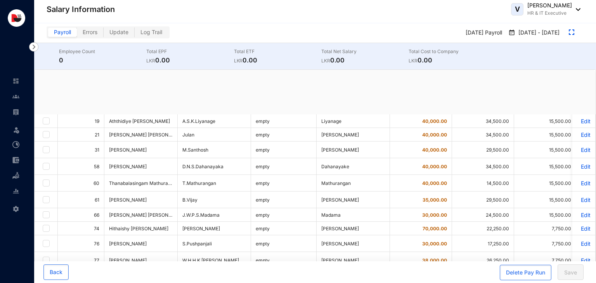
checkbox input "true"
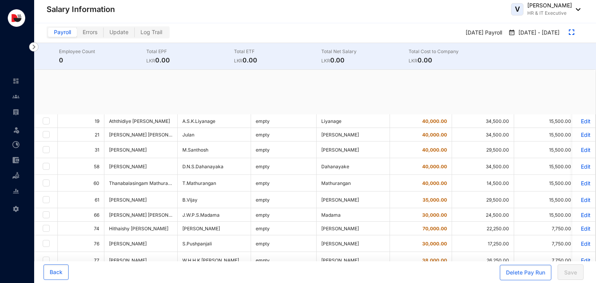
checkbox input "true"
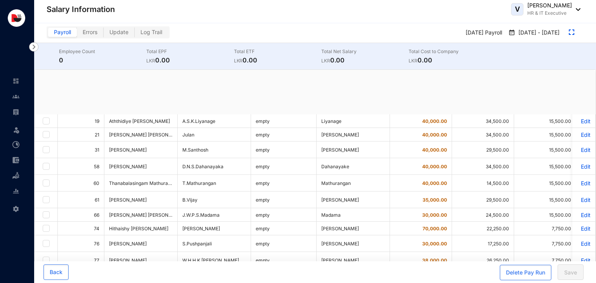
checkbox input "true"
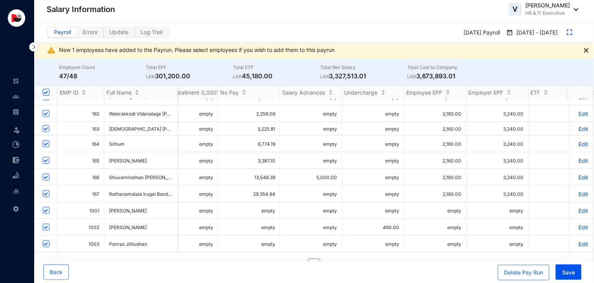
scroll to position [592, 484]
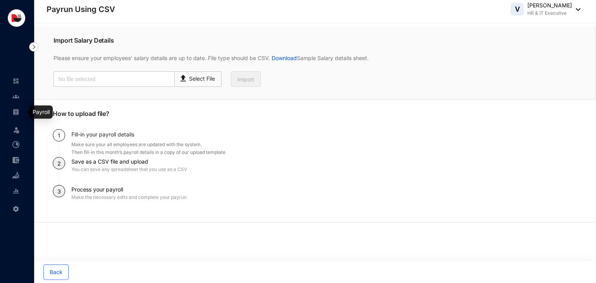
click at [15, 111] on img at bounding box center [15, 112] width 7 height 7
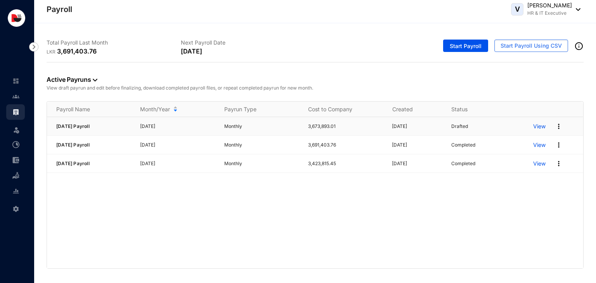
click at [544, 127] on p "View" at bounding box center [539, 127] width 12 height 8
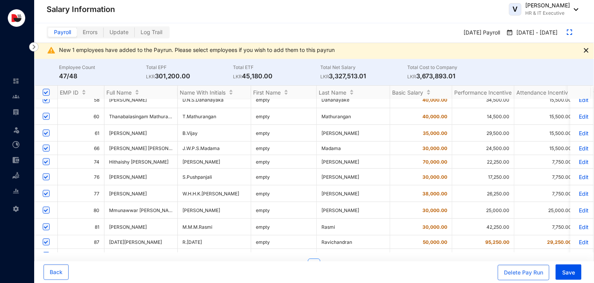
click at [580, 163] on p "Edit" at bounding box center [582, 162] width 14 height 7
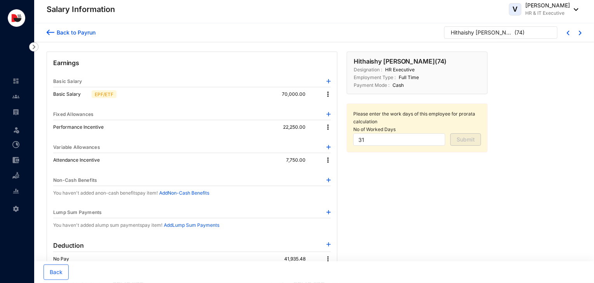
click at [84, 33] on div "Back to Payrun" at bounding box center [74, 32] width 41 height 8
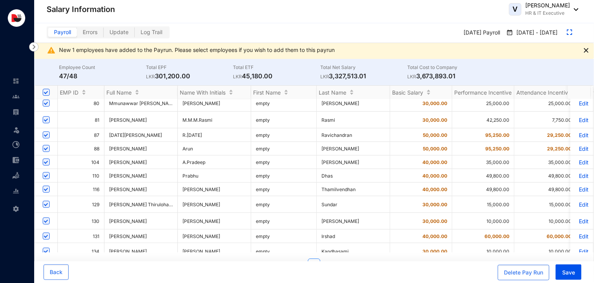
click at [580, 224] on p "Edit" at bounding box center [582, 221] width 14 height 7
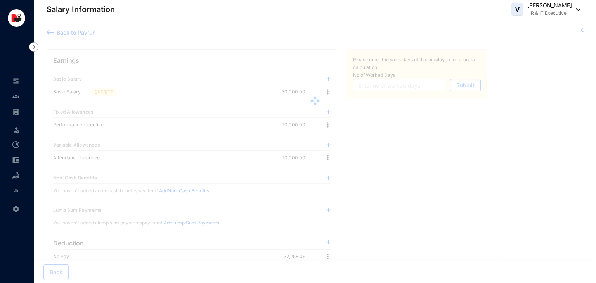
type input "31"
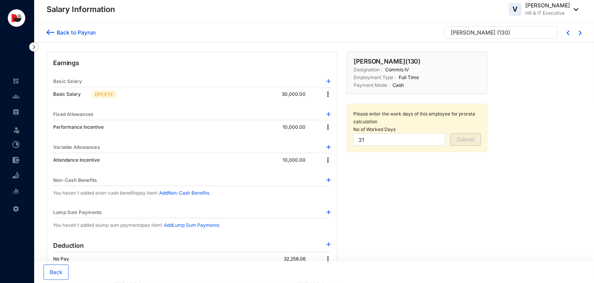
click at [328, 94] on img at bounding box center [328, 94] width 8 height 8
click at [337, 109] on span "Edit" at bounding box center [336, 107] width 10 height 9
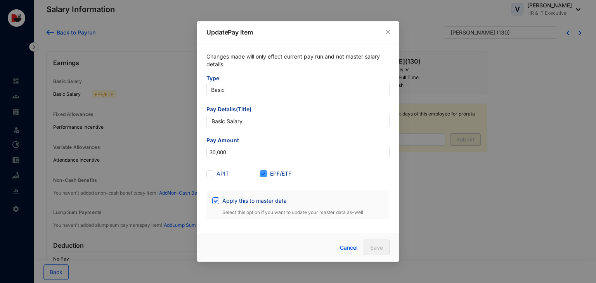
click at [269, 175] on span "EPF/ETF" at bounding box center [281, 174] width 28 height 9
click at [265, 175] on input "EPF/ETF" at bounding box center [262, 172] width 5 height 5
checkbox input "false"
click at [375, 247] on span "Save" at bounding box center [376, 248] width 13 height 8
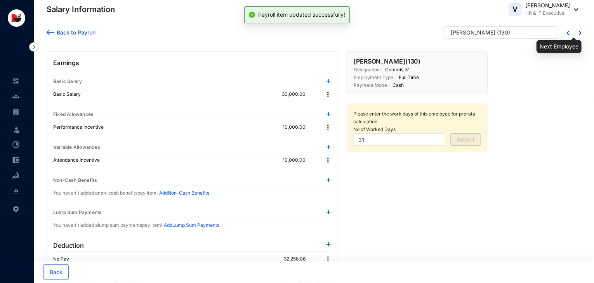
click at [581, 33] on img at bounding box center [580, 33] width 3 height 5
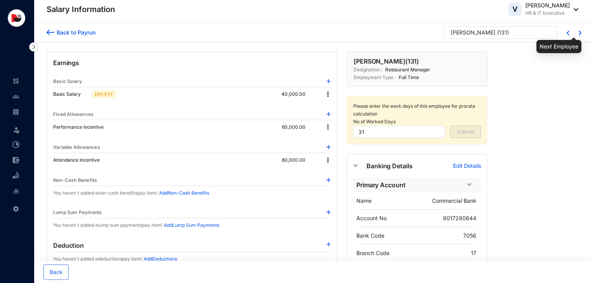
click at [581, 33] on img at bounding box center [580, 33] width 3 height 5
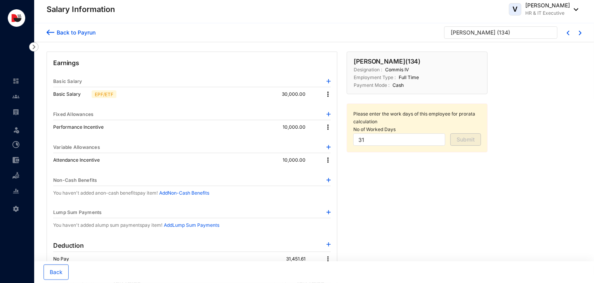
click at [328, 94] on img at bounding box center [328, 94] width 8 height 8
click at [339, 111] on span "Edit" at bounding box center [336, 107] width 10 height 9
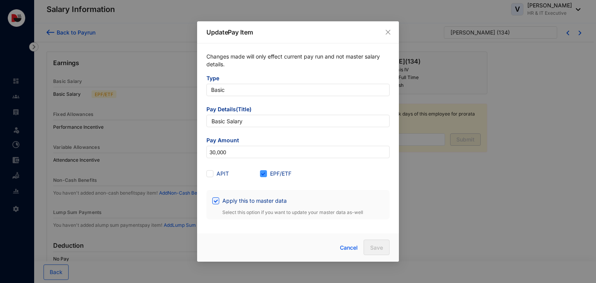
click at [269, 176] on span "EPF/ETF" at bounding box center [281, 174] width 28 height 9
click at [265, 176] on input "EPF/ETF" at bounding box center [262, 172] width 5 height 5
checkbox input "false"
click at [374, 246] on span "Save" at bounding box center [376, 248] width 13 height 8
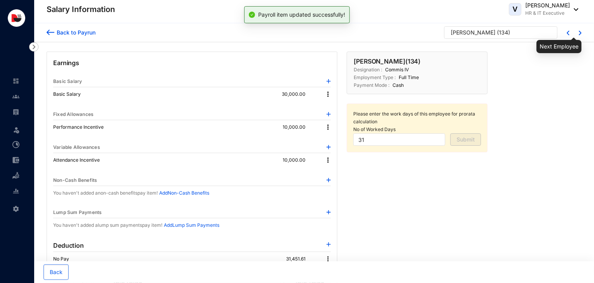
click at [579, 33] on img at bounding box center [580, 33] width 3 height 5
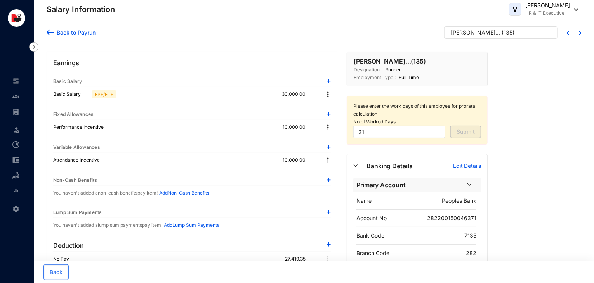
click at [329, 94] on img at bounding box center [328, 94] width 8 height 8
click at [335, 110] on span "Edit" at bounding box center [336, 107] width 10 height 9
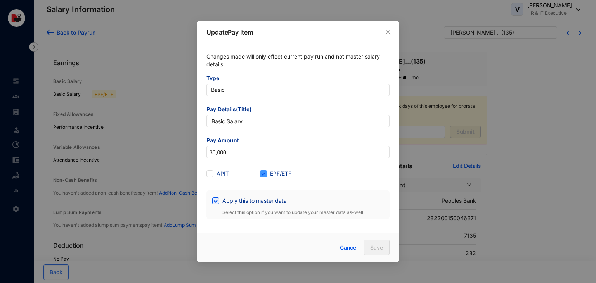
click at [282, 177] on span "EPF/ETF" at bounding box center [281, 174] width 28 height 9
click at [265, 176] on input "EPF/ETF" at bounding box center [262, 172] width 5 height 5
checkbox input "false"
click at [371, 245] on span "Save" at bounding box center [376, 248] width 13 height 8
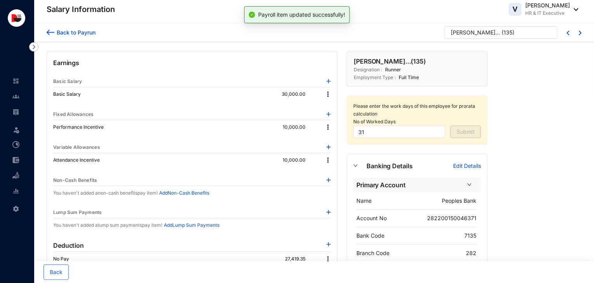
click at [582, 33] on div "Back to Payrun Kavitha Lakmini Wickramaara... ( 135 )" at bounding box center [314, 32] width 560 height 19
click at [581, 33] on div "Back to Payrun Kavitha Lakmini Wickramaara... ( 135 )" at bounding box center [314, 32] width 560 height 19
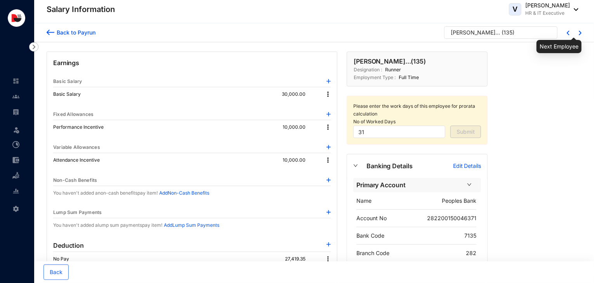
click at [579, 31] on img at bounding box center [580, 33] width 3 height 5
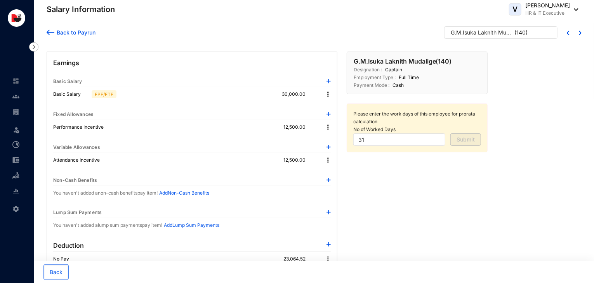
click at [329, 92] on img at bounding box center [328, 94] width 8 height 8
click at [337, 110] on span "Edit" at bounding box center [336, 107] width 10 height 9
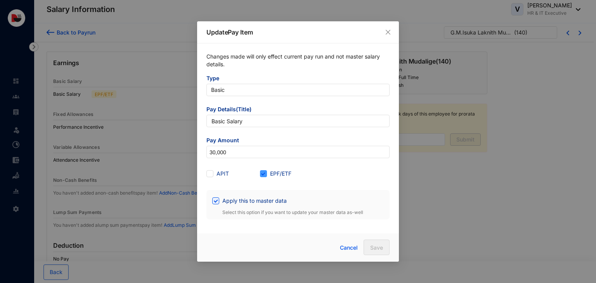
click at [262, 176] on span at bounding box center [263, 173] width 7 height 7
click at [262, 176] on input "EPF/ETF" at bounding box center [262, 172] width 5 height 5
checkbox input "false"
click at [373, 246] on span "Save" at bounding box center [376, 248] width 13 height 8
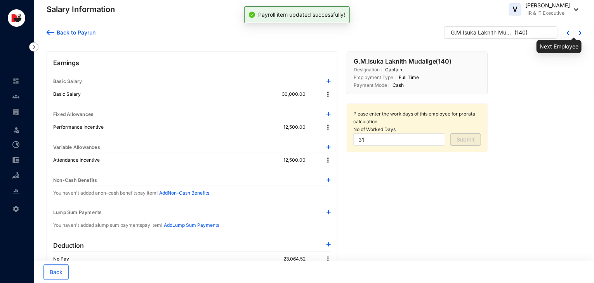
click at [580, 32] on img at bounding box center [580, 33] width 3 height 5
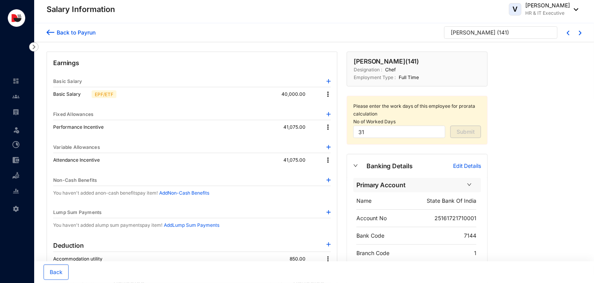
click at [328, 92] on img at bounding box center [328, 94] width 8 height 8
click at [343, 109] on li "Edit" at bounding box center [335, 107] width 19 height 12
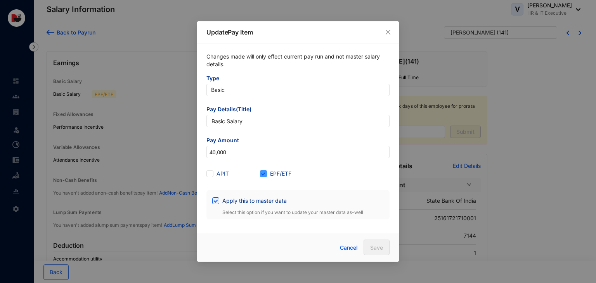
click at [268, 174] on span "EPF/ETF" at bounding box center [281, 174] width 28 height 9
click at [265, 174] on input "EPF/ETF" at bounding box center [262, 172] width 5 height 5
checkbox input "false"
click at [369, 243] on button "Save" at bounding box center [377, 248] width 26 height 16
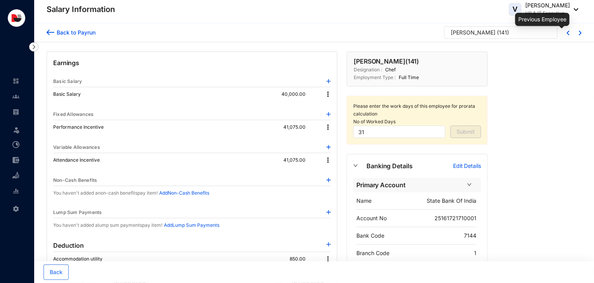
click at [568, 31] on img at bounding box center [568, 33] width 3 height 5
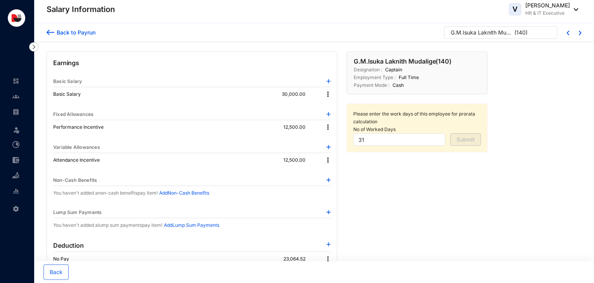
click at [582, 31] on div "Back to Payrun G.M.Isuka Laknith Mudalige ( 140 )" at bounding box center [314, 32] width 560 height 19
click at [581, 33] on img at bounding box center [580, 33] width 3 height 5
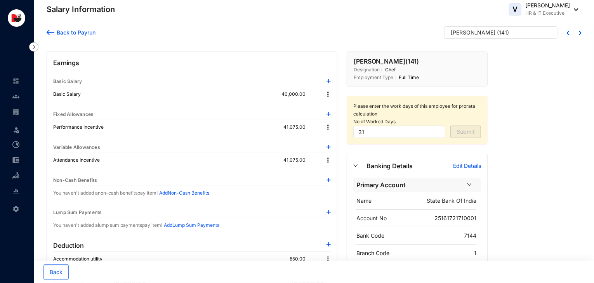
click at [329, 95] on img at bounding box center [328, 94] width 8 height 8
click at [337, 109] on span "Edit" at bounding box center [336, 107] width 10 height 9
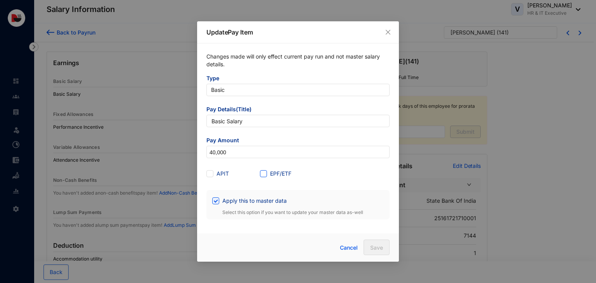
click at [266, 173] on span at bounding box center [263, 173] width 7 height 7
click at [265, 173] on input "EPF/ETF" at bounding box center [262, 172] width 5 height 5
checkbox input "true"
click at [376, 248] on span "Save" at bounding box center [376, 248] width 13 height 8
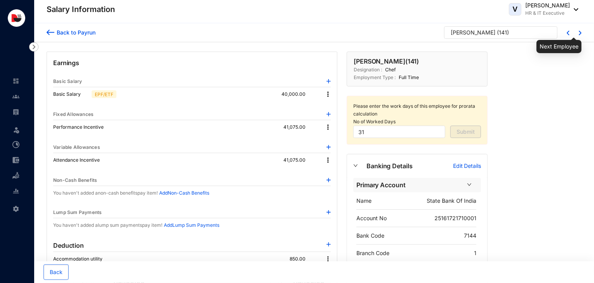
click at [579, 34] on img at bounding box center [580, 33] width 3 height 5
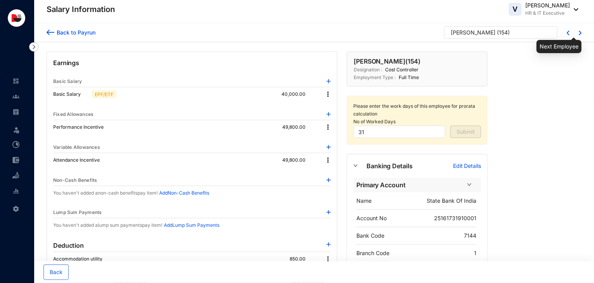
click at [579, 34] on img at bounding box center [580, 33] width 3 height 5
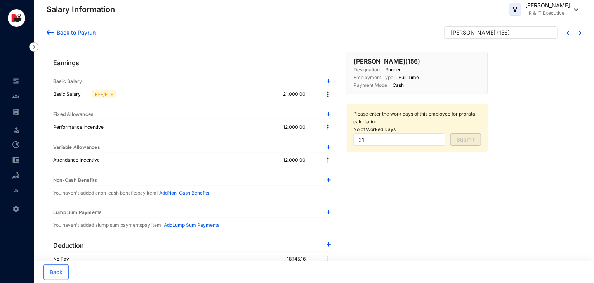
click at [329, 94] on img at bounding box center [328, 94] width 8 height 8
click at [333, 108] on span "Edit" at bounding box center [336, 107] width 10 height 9
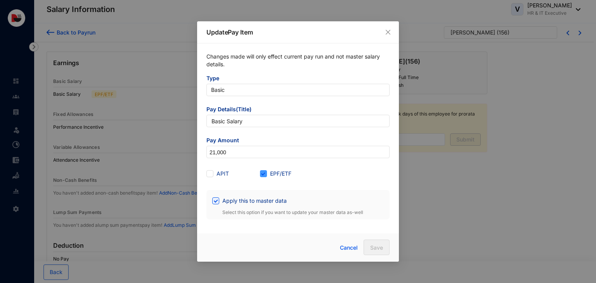
click at [278, 173] on span "EPF/ETF" at bounding box center [281, 174] width 28 height 9
click at [265, 173] on input "EPF/ETF" at bounding box center [262, 172] width 5 height 5
checkbox input "false"
click at [373, 247] on span "Save" at bounding box center [376, 248] width 13 height 8
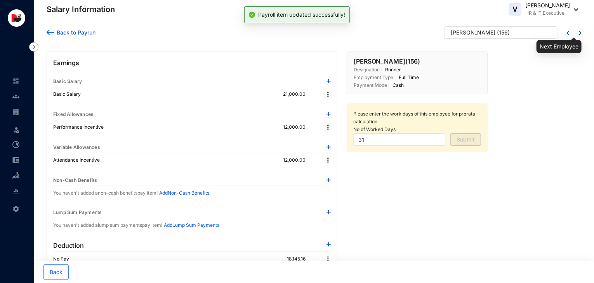
click at [579, 34] on img at bounding box center [580, 33] width 3 height 5
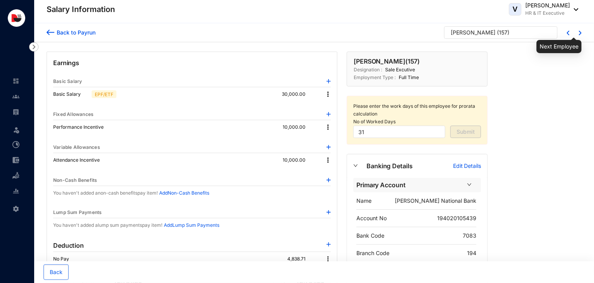
click at [579, 34] on img at bounding box center [580, 33] width 3 height 5
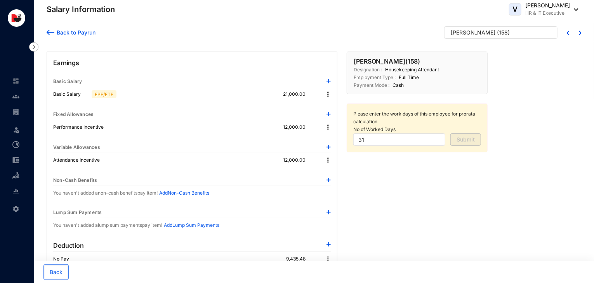
click at [327, 95] on img at bounding box center [328, 94] width 8 height 8
click at [336, 109] on span "Edit" at bounding box center [336, 107] width 10 height 9
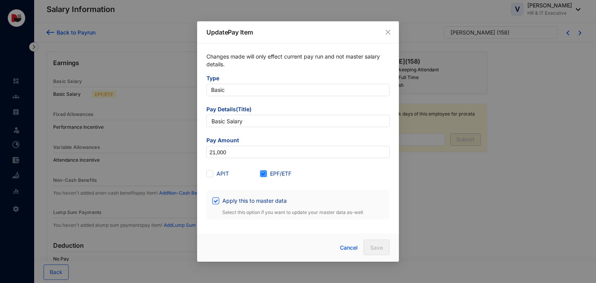
click at [279, 176] on span "EPF/ETF" at bounding box center [281, 174] width 28 height 9
click at [265, 176] on input "EPF/ETF" at bounding box center [262, 172] width 5 height 5
checkbox input "false"
click at [371, 245] on span "Save" at bounding box center [376, 248] width 13 height 8
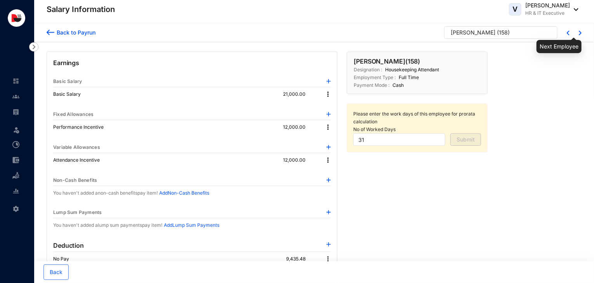
click at [580, 32] on img at bounding box center [580, 33] width 3 height 5
click at [329, 96] on img at bounding box center [328, 94] width 8 height 8
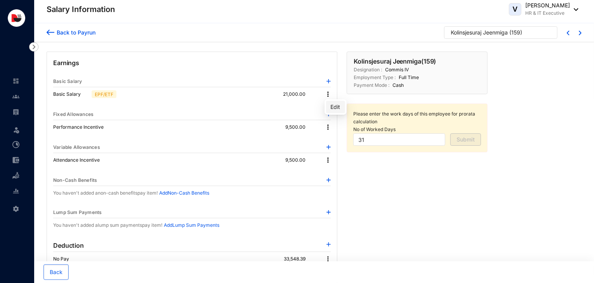
click at [336, 109] on span "Edit" at bounding box center [336, 107] width 10 height 9
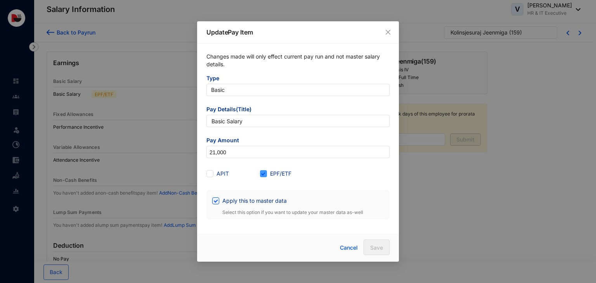
click at [282, 173] on span "EPF/ETF" at bounding box center [281, 174] width 28 height 9
click at [265, 173] on input "EPF/ETF" at bounding box center [262, 172] width 5 height 5
checkbox input "false"
click at [370, 241] on button "Save" at bounding box center [377, 248] width 26 height 16
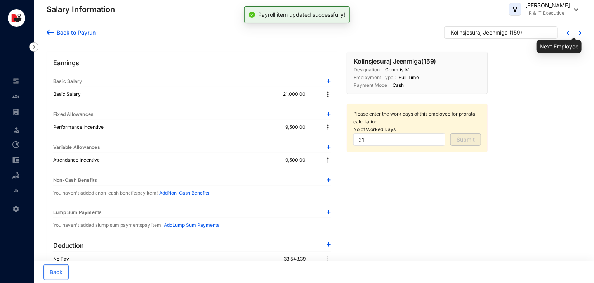
click at [580, 33] on img at bounding box center [580, 33] width 3 height 5
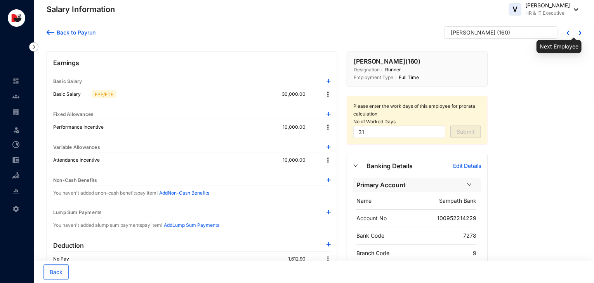
click at [580, 33] on img at bounding box center [580, 33] width 3 height 5
type input "0"
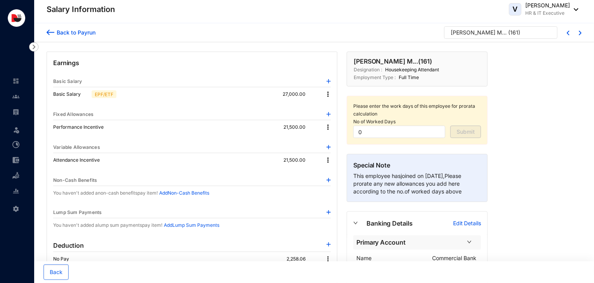
click at [326, 92] on img at bounding box center [328, 94] width 8 height 8
click at [336, 112] on li "Edit" at bounding box center [335, 107] width 19 height 12
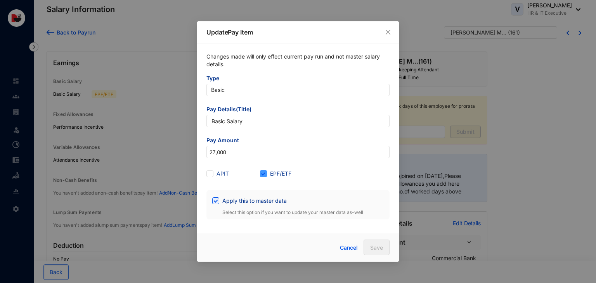
click at [278, 170] on span "EPF/ETF" at bounding box center [281, 174] width 28 height 9
click at [265, 170] on input "EPF/ETF" at bounding box center [262, 172] width 5 height 5
checkbox input "false"
click at [373, 247] on span "Save" at bounding box center [376, 248] width 13 height 8
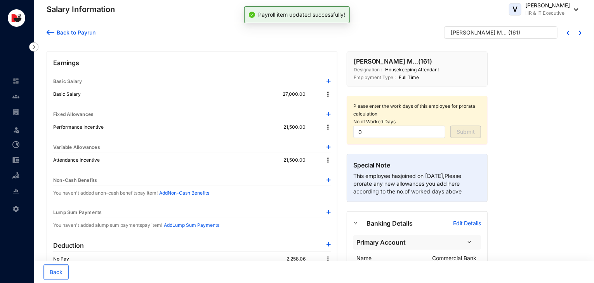
click at [576, 32] on div at bounding box center [575, 32] width 12 height 6
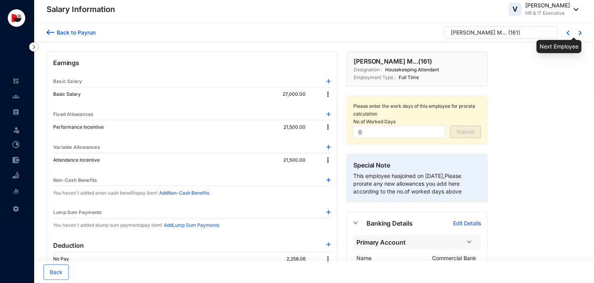
click at [581, 33] on img at bounding box center [580, 33] width 3 height 5
click at [328, 94] on img at bounding box center [328, 94] width 8 height 8
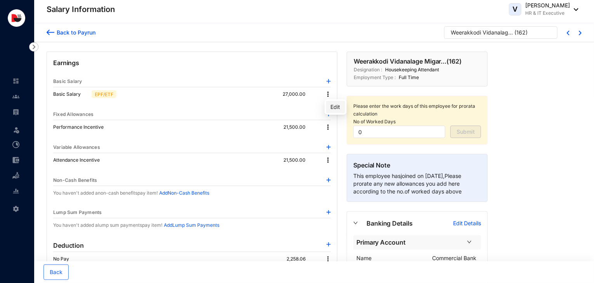
click at [330, 109] on li "Edit" at bounding box center [335, 107] width 19 height 12
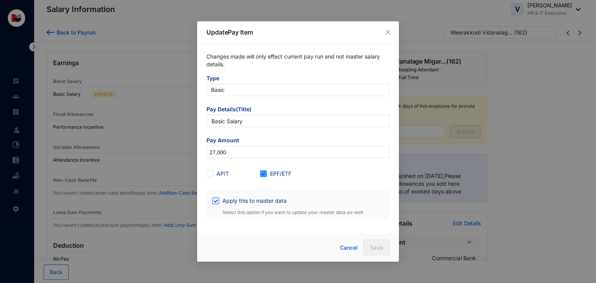
click at [275, 176] on span "EPF/ETF" at bounding box center [281, 174] width 28 height 9
click at [265, 176] on input "EPF/ETF" at bounding box center [262, 172] width 5 height 5
checkbox input "false"
click at [379, 248] on span "Save" at bounding box center [376, 248] width 13 height 8
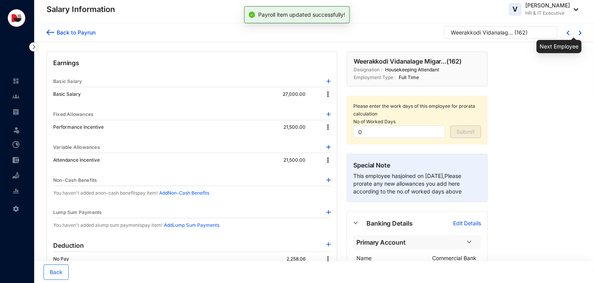
click at [579, 32] on img at bounding box center [580, 33] width 3 height 5
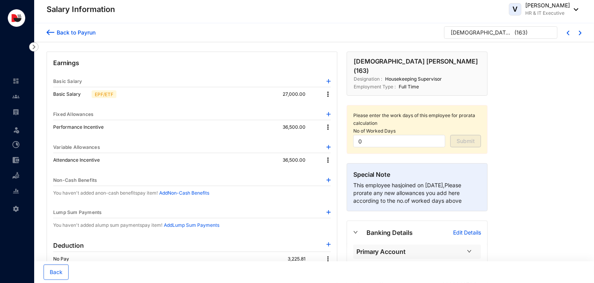
click at [327, 94] on img at bounding box center [328, 94] width 8 height 8
click at [331, 109] on span "Edit" at bounding box center [336, 107] width 10 height 9
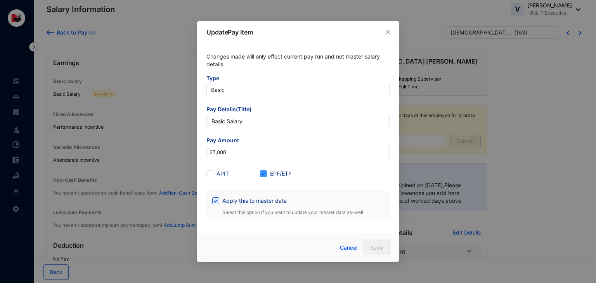
click at [282, 175] on span "EPF/ETF" at bounding box center [281, 174] width 28 height 9
click at [265, 175] on input "EPF/ETF" at bounding box center [262, 172] width 5 height 5
checkbox input "false"
click at [378, 248] on span "Save" at bounding box center [376, 248] width 13 height 8
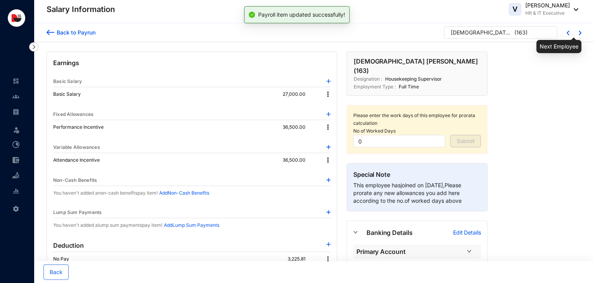
click at [581, 35] on img at bounding box center [580, 33] width 3 height 5
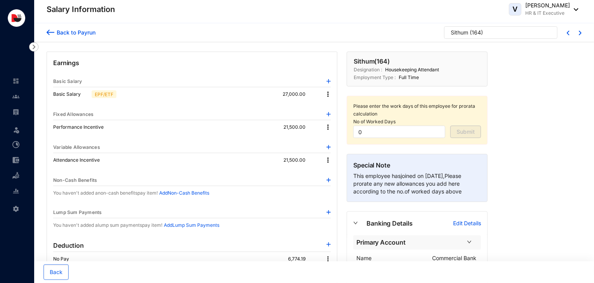
click at [327, 95] on img at bounding box center [328, 94] width 8 height 8
click at [332, 106] on span "Edit" at bounding box center [336, 107] width 10 height 9
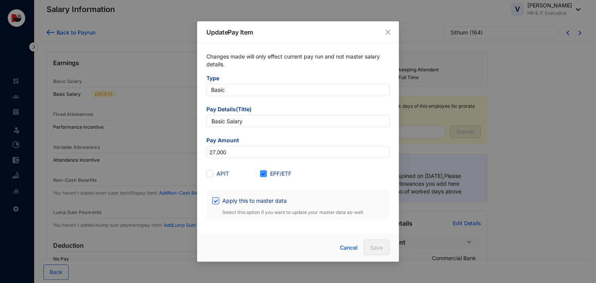
click at [282, 170] on span "EPF/ETF" at bounding box center [281, 174] width 28 height 9
click at [265, 170] on input "EPF/ETF" at bounding box center [262, 172] width 5 height 5
checkbox input "false"
click at [380, 250] on span "Save" at bounding box center [376, 248] width 13 height 8
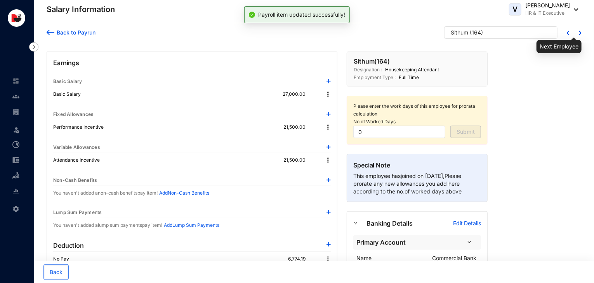
click at [579, 35] on img at bounding box center [580, 33] width 3 height 5
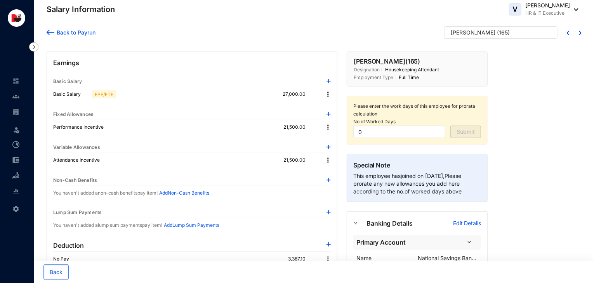
click at [326, 93] on img at bounding box center [328, 94] width 8 height 8
click at [335, 109] on span "Edit" at bounding box center [336, 107] width 10 height 9
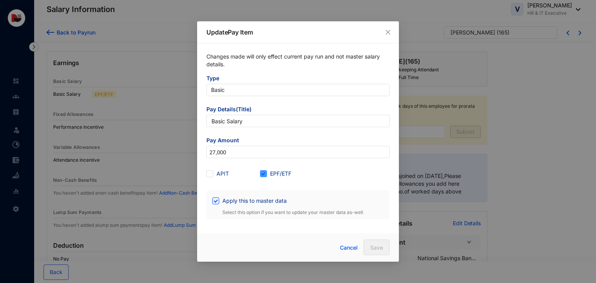
click at [272, 177] on span "EPF/ETF" at bounding box center [281, 174] width 28 height 9
click at [265, 176] on input "EPF/ETF" at bounding box center [262, 172] width 5 height 5
checkbox input "false"
click at [372, 246] on span "Save" at bounding box center [376, 248] width 13 height 8
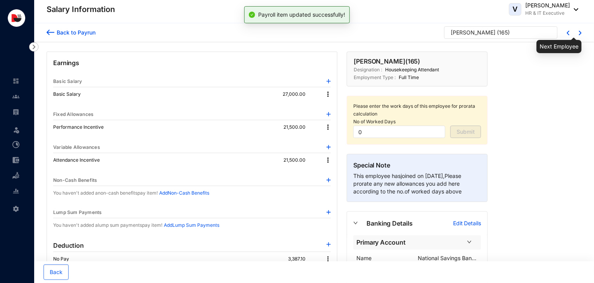
click at [581, 33] on img at bounding box center [580, 33] width 3 height 5
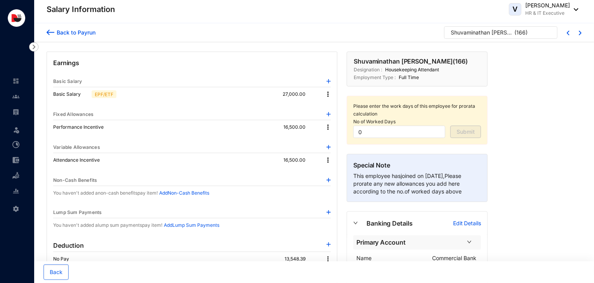
click at [326, 97] on img at bounding box center [328, 94] width 8 height 8
click at [333, 106] on span "Edit" at bounding box center [336, 107] width 10 height 9
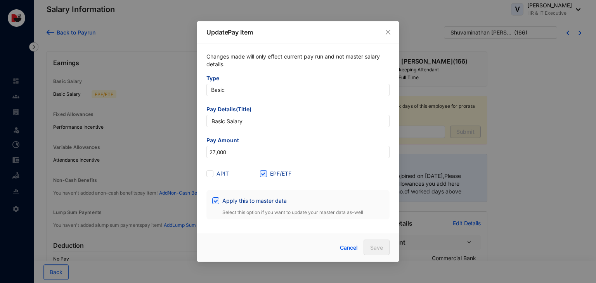
click at [281, 179] on div "EPF/ETF" at bounding box center [287, 174] width 54 height 12
click at [272, 176] on span "EPF/ETF" at bounding box center [281, 174] width 28 height 9
click at [265, 176] on input "EPF/ETF" at bounding box center [262, 172] width 5 height 5
checkbox input "false"
click at [373, 252] on button "Save" at bounding box center [377, 248] width 26 height 16
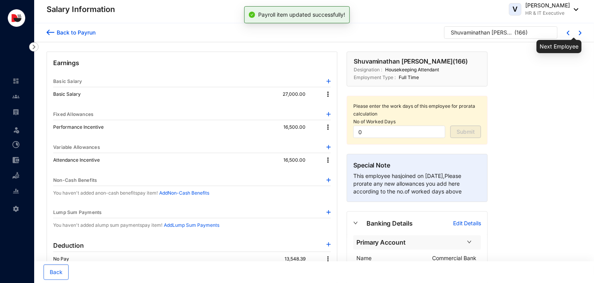
click at [580, 33] on img at bounding box center [580, 33] width 3 height 5
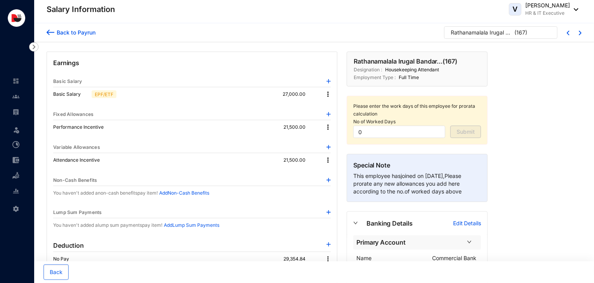
click at [327, 95] on img at bounding box center [328, 94] width 8 height 8
click at [334, 111] on li "Edit" at bounding box center [335, 107] width 19 height 12
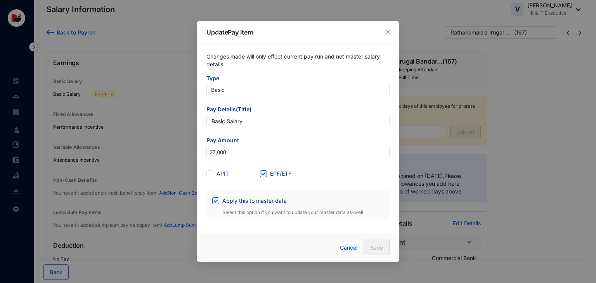
click at [278, 179] on div "EPF/ETF" at bounding box center [287, 174] width 54 height 12
click at [266, 176] on span at bounding box center [263, 173] width 7 height 7
click at [265, 176] on input "EPF/ETF" at bounding box center [262, 172] width 5 height 5
checkbox input "false"
click at [376, 248] on span "Save" at bounding box center [376, 248] width 13 height 8
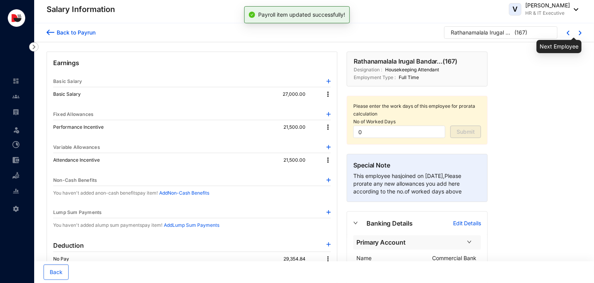
click at [579, 33] on img at bounding box center [580, 33] width 3 height 5
type input "31"
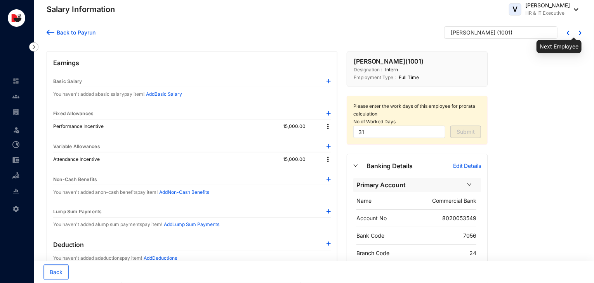
click at [579, 33] on img at bounding box center [580, 33] width 3 height 5
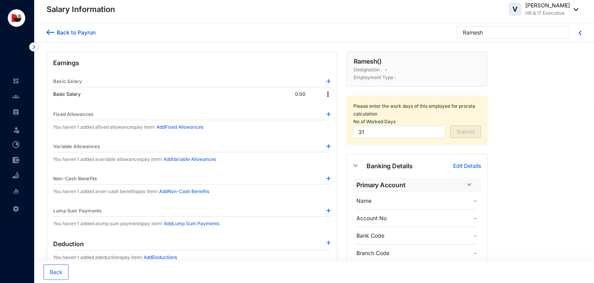
click at [90, 34] on div "Back to Payrun" at bounding box center [74, 32] width 41 height 8
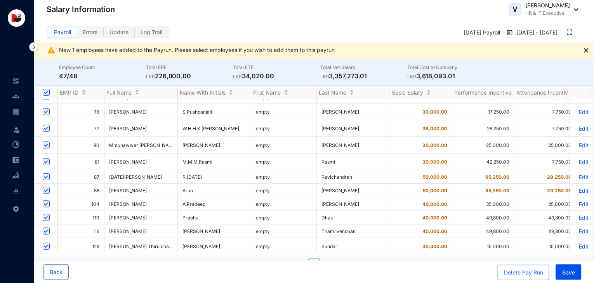
scroll to position [133, 0]
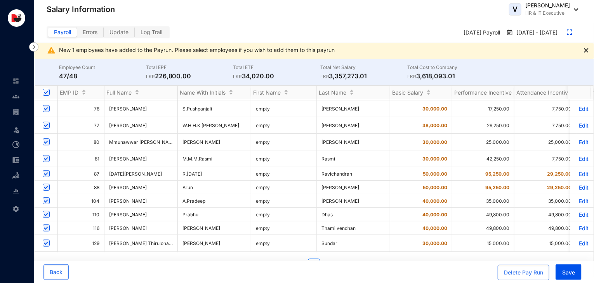
click at [577, 205] on p "Edit" at bounding box center [582, 201] width 14 height 7
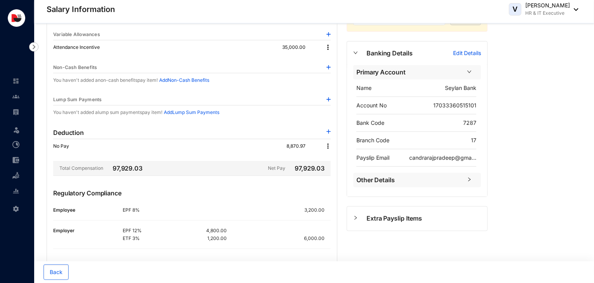
scroll to position [118, 0]
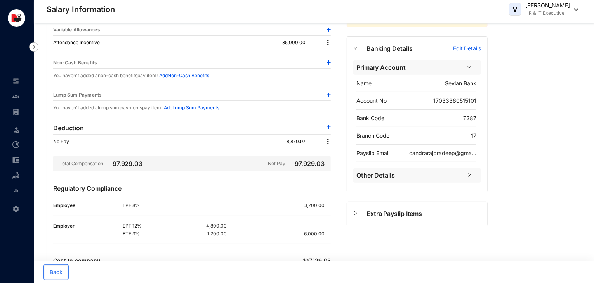
click at [328, 140] on img at bounding box center [328, 142] width 8 height 8
click at [339, 163] on p "Delete" at bounding box center [339, 166] width 16 height 8
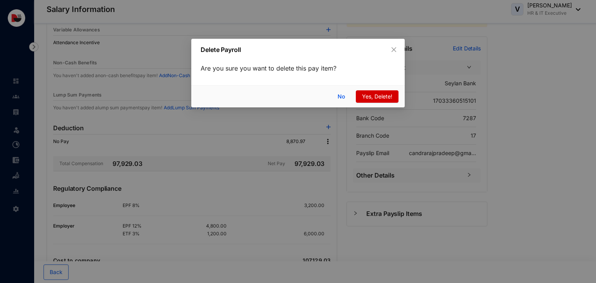
click at [367, 94] on span "Yes, Delete!" at bounding box center [377, 96] width 30 height 9
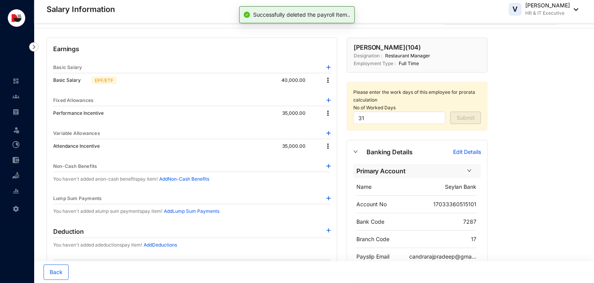
scroll to position [0, 0]
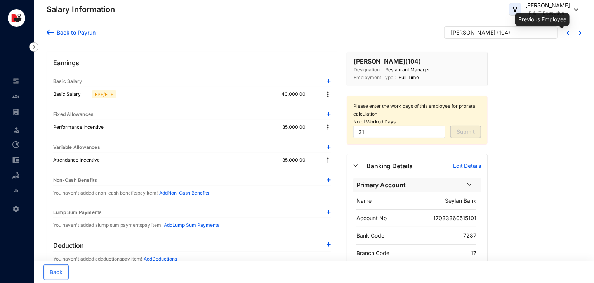
click at [567, 34] on img at bounding box center [568, 33] width 3 height 5
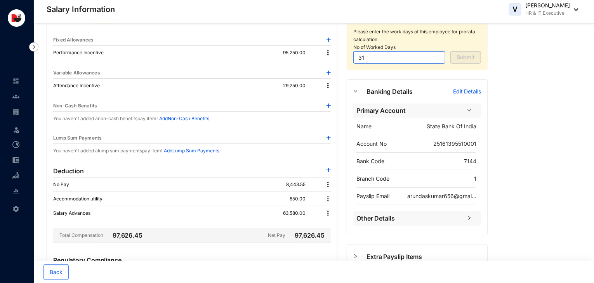
scroll to position [76, 0]
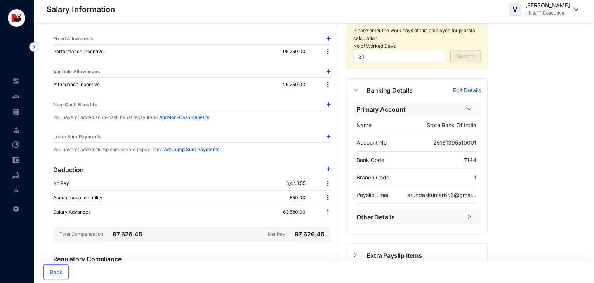
click at [329, 167] on img at bounding box center [328, 169] width 4 height 4
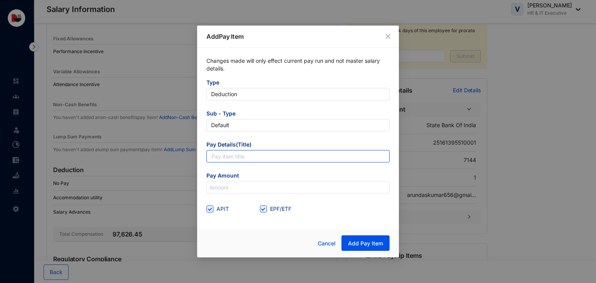
click at [277, 159] on input "text" at bounding box center [297, 156] width 183 height 12
type input "Mobile SIM Bill Deduction"
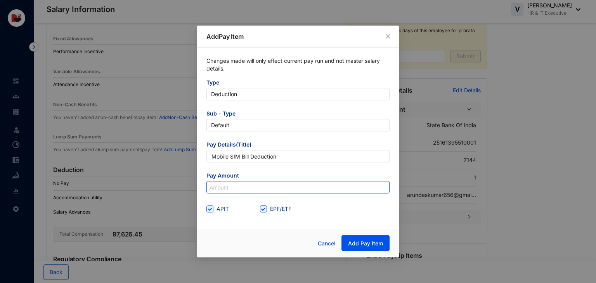
click at [239, 188] on input at bounding box center [298, 188] width 182 height 12
type input "1,660"
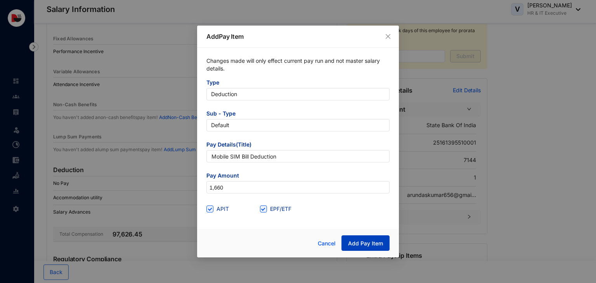
click at [357, 244] on span "Add Pay Item" at bounding box center [365, 244] width 35 height 8
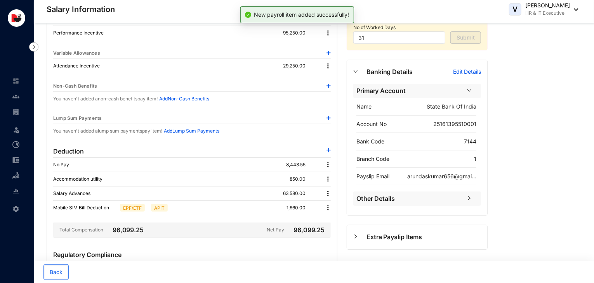
scroll to position [94, 0]
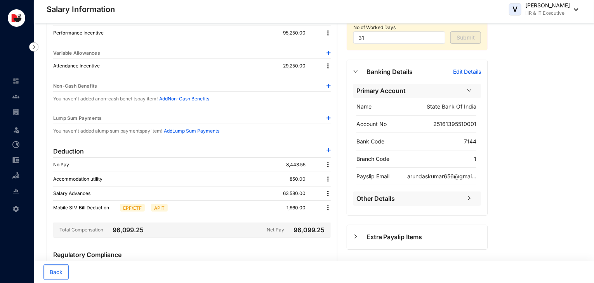
click at [328, 207] on img at bounding box center [328, 208] width 8 height 8
click at [332, 218] on span "Edit" at bounding box center [339, 220] width 16 height 9
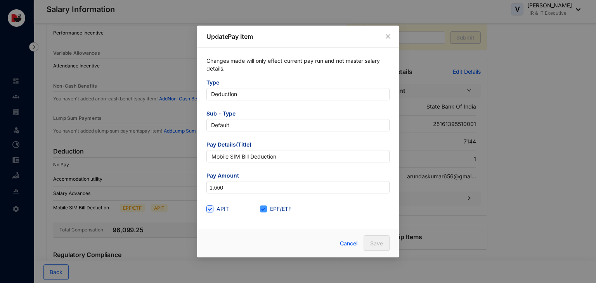
click at [276, 208] on span "EPF/ETF" at bounding box center [281, 209] width 28 height 9
click at [265, 208] on input "EPF/ETF" at bounding box center [262, 208] width 5 height 5
checkbox input "false"
click at [222, 209] on span "APIT" at bounding box center [222, 209] width 19 height 9
click at [212, 209] on input "APIT" at bounding box center [208, 208] width 5 height 5
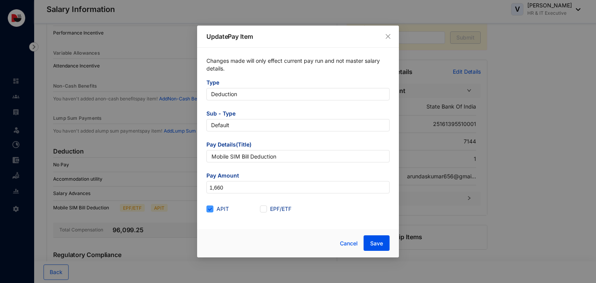
checkbox input "false"
click at [378, 245] on span "Save" at bounding box center [376, 244] width 13 height 8
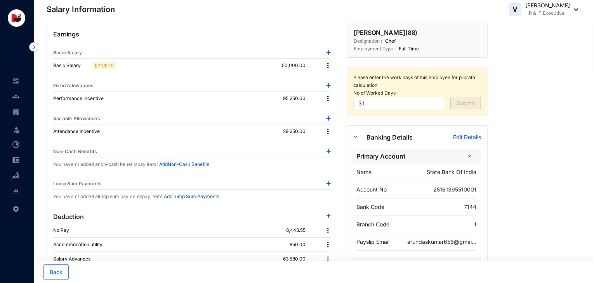
scroll to position [0, 0]
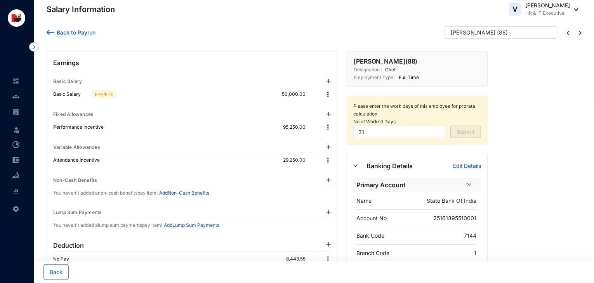
click at [86, 34] on div "Back to Payrun" at bounding box center [74, 32] width 41 height 8
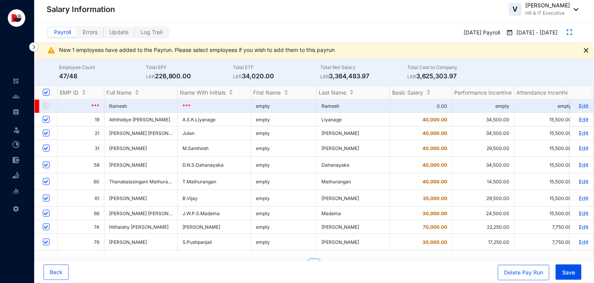
click at [577, 168] on p "Edit" at bounding box center [582, 165] width 14 height 7
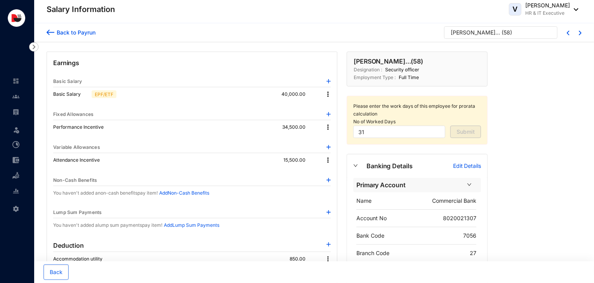
click at [83, 34] on div "Back to Payrun" at bounding box center [74, 32] width 41 height 8
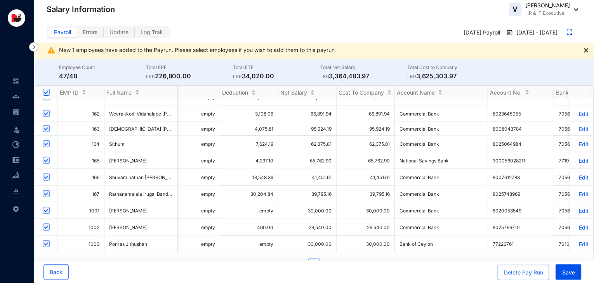
scroll to position [592, 915]
click at [575, 224] on p "Edit" at bounding box center [582, 227] width 14 height 7
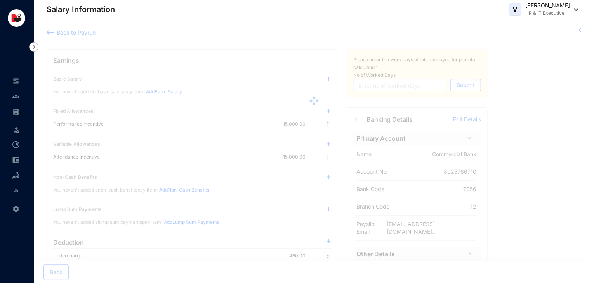
type input "31"
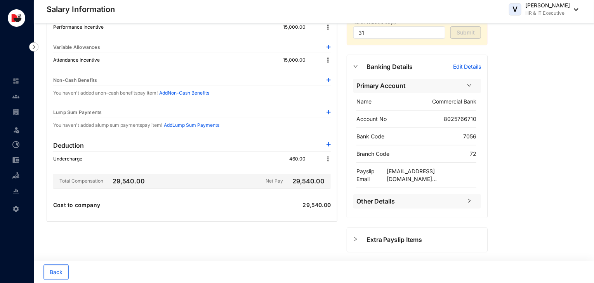
scroll to position [100, 0]
click at [330, 158] on img at bounding box center [328, 158] width 8 height 8
click at [333, 170] on span "Edit" at bounding box center [339, 170] width 16 height 9
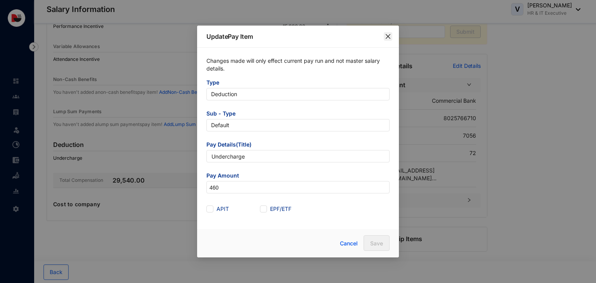
click at [388, 33] on icon "close" at bounding box center [388, 36] width 6 height 6
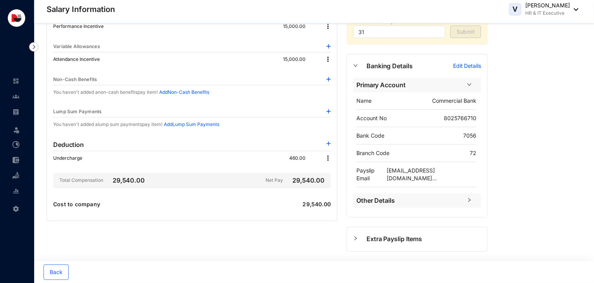
click at [328, 159] on img at bounding box center [328, 158] width 8 height 8
click at [334, 183] on p "Delete" at bounding box center [339, 183] width 16 height 8
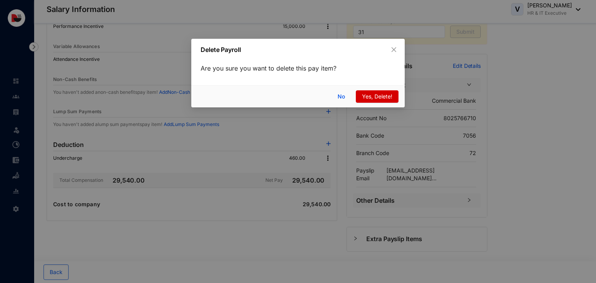
click at [368, 100] on span "Yes, Delete!" at bounding box center [377, 96] width 30 height 9
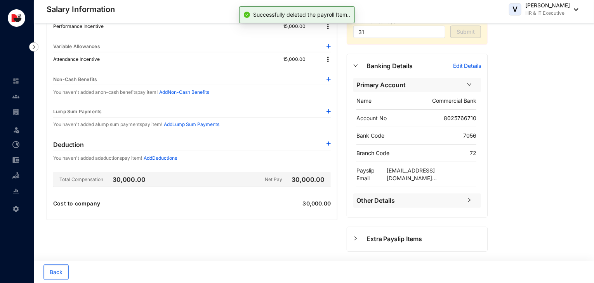
scroll to position [0, 0]
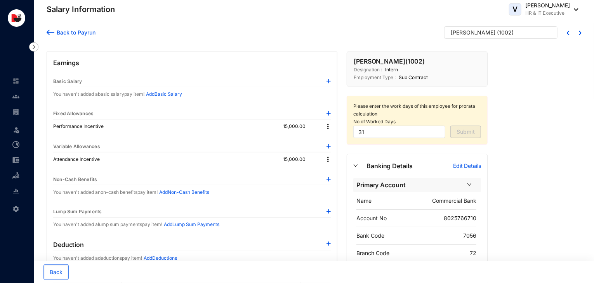
click at [79, 29] on div "Back to Payrun" at bounding box center [74, 32] width 41 height 8
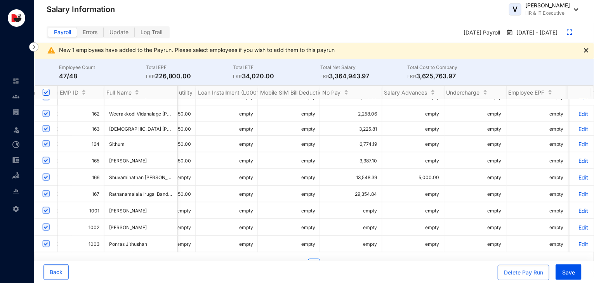
scroll to position [0, 442]
